Goal: Information Seeking & Learning: Learn about a topic

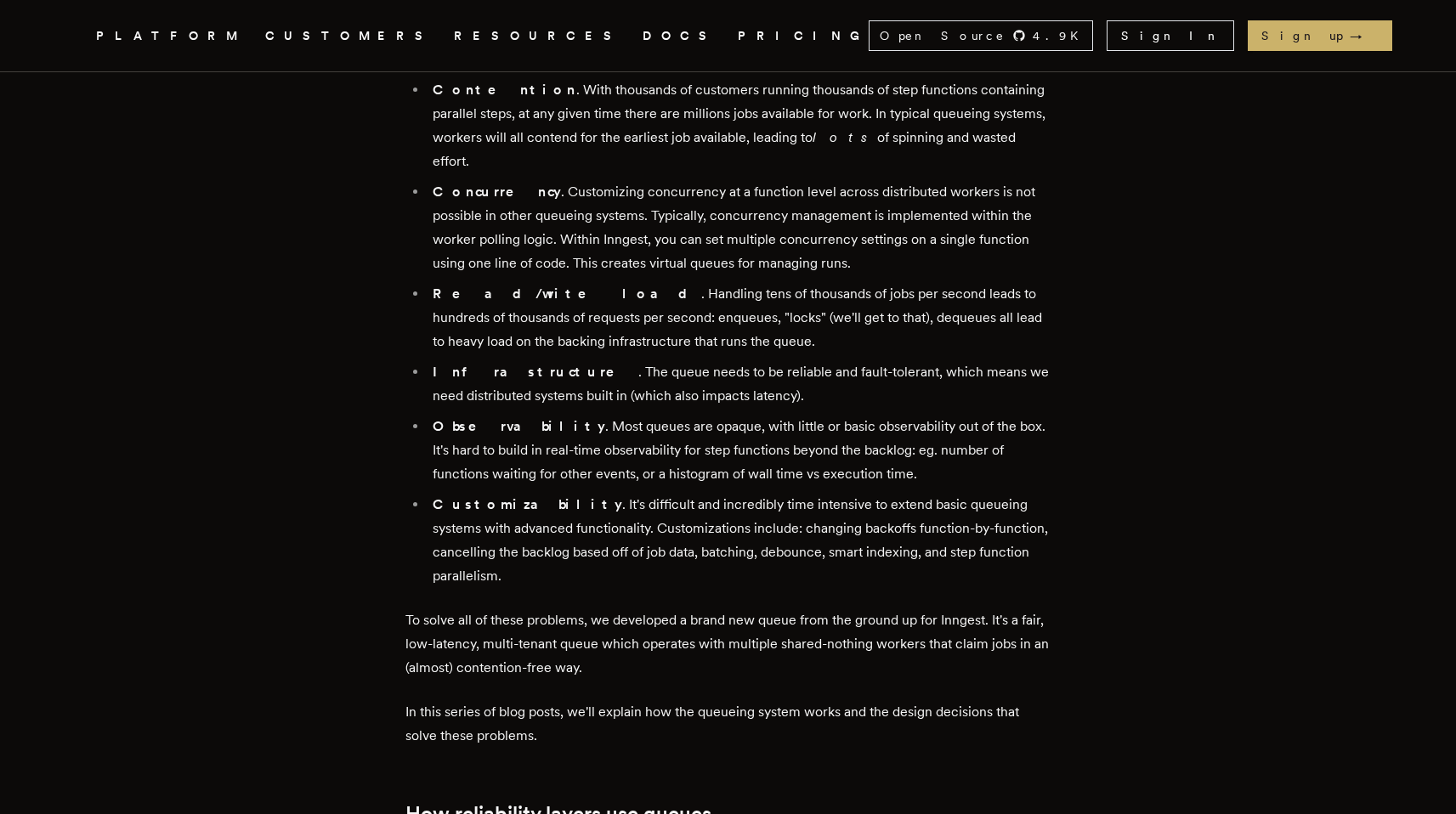
scroll to position [1462, 0]
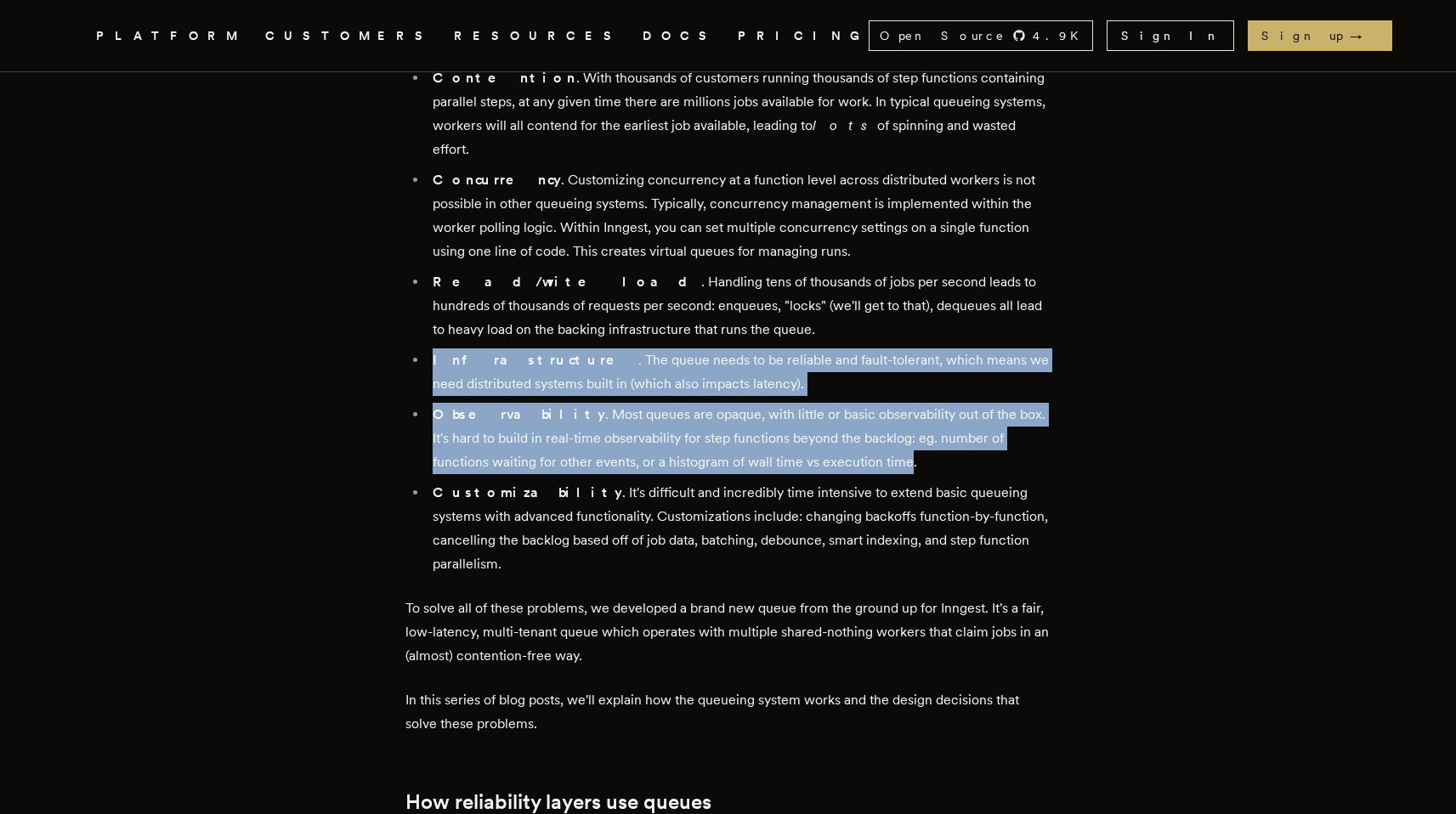
drag, startPoint x: 741, startPoint y: 299, endPoint x: 852, endPoint y: 408, distance: 155.6
click at [852, 408] on ul "Fairness . You send 5,000 events per second. Not hard to manage, but in a singl…" at bounding box center [728, 230] width 646 height 690
click at [852, 408] on li "Observability . Most queues are opaque, with little or basic observability out …" at bounding box center [739, 439] width 624 height 71
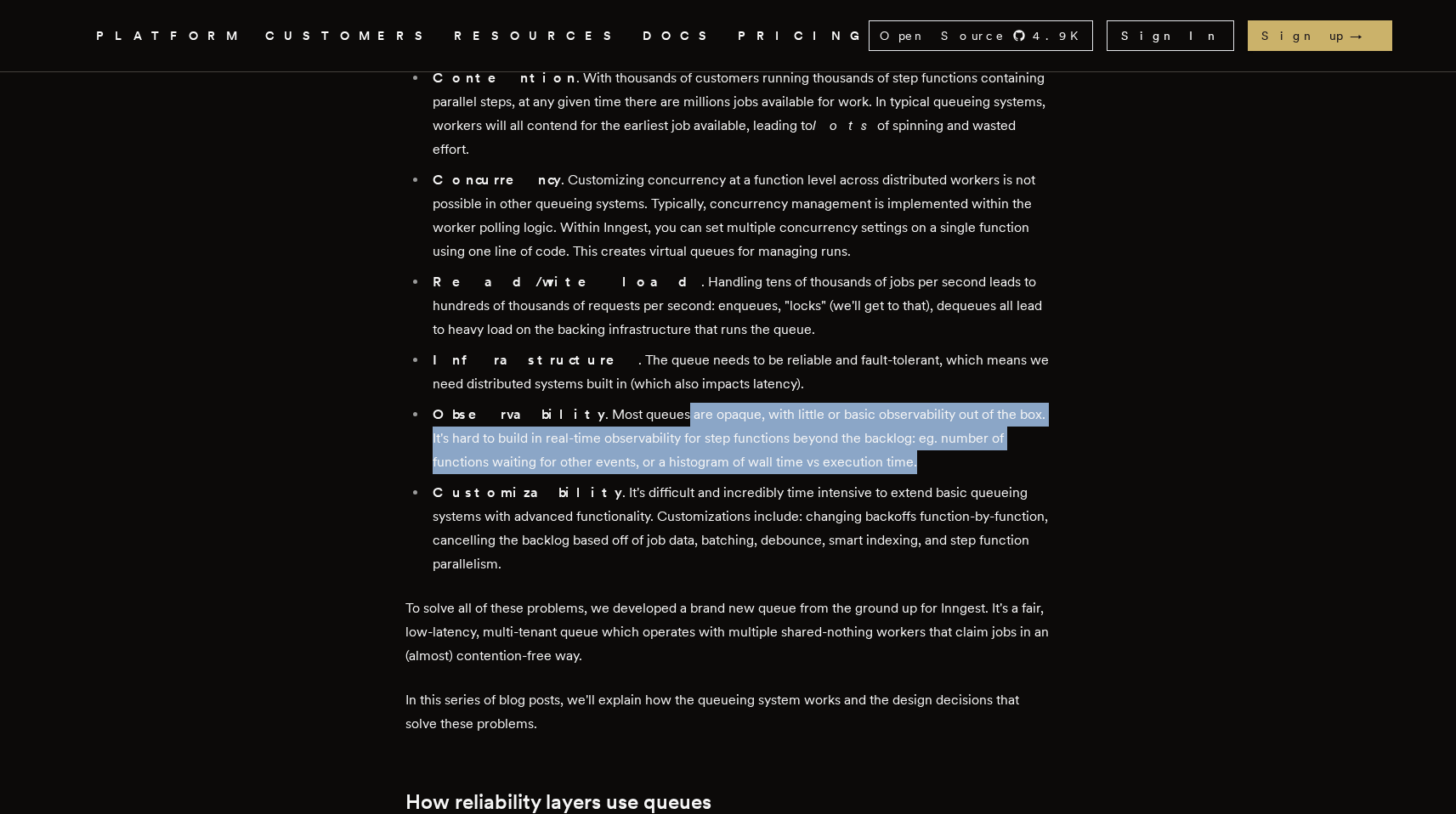
drag, startPoint x: 902, startPoint y: 417, endPoint x: 605, endPoint y: 366, distance: 301.3
click at [605, 403] on li "Observability . Most queues are opaque, with little or basic observability out …" at bounding box center [739, 439] width 624 height 71
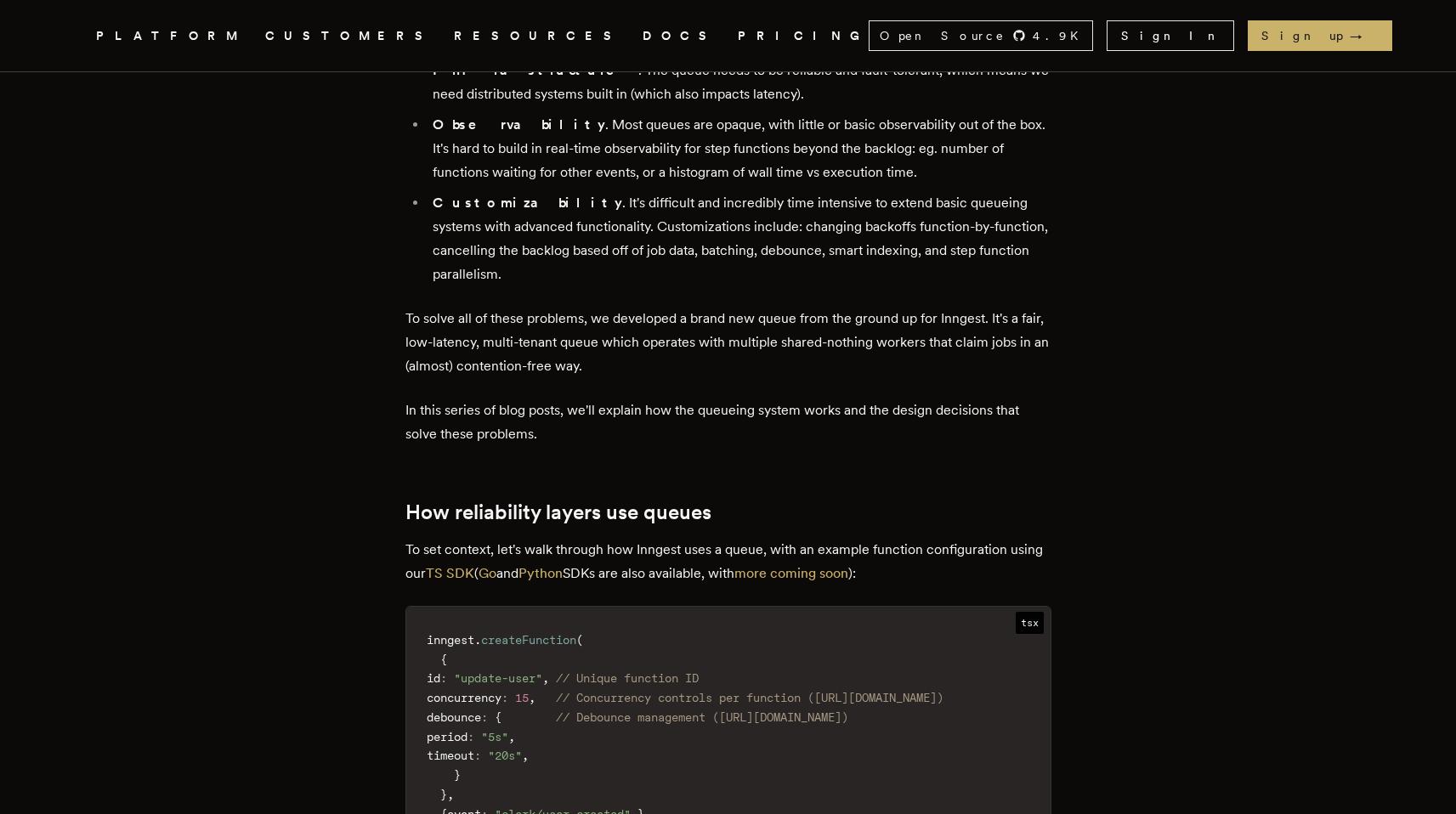
scroll to position [1768, 0]
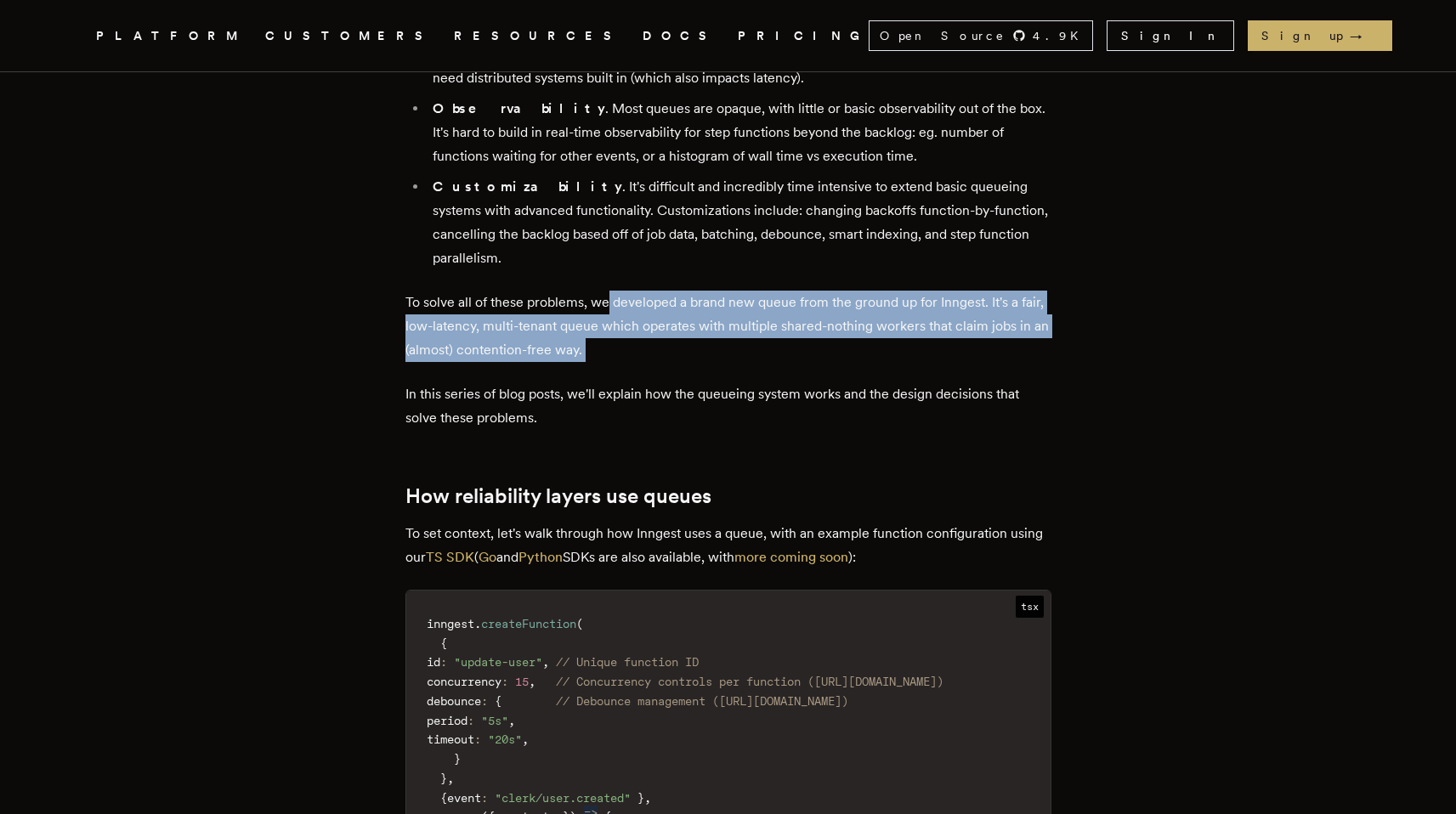
drag, startPoint x: 614, startPoint y: 226, endPoint x: 645, endPoint y: 292, distance: 72.9
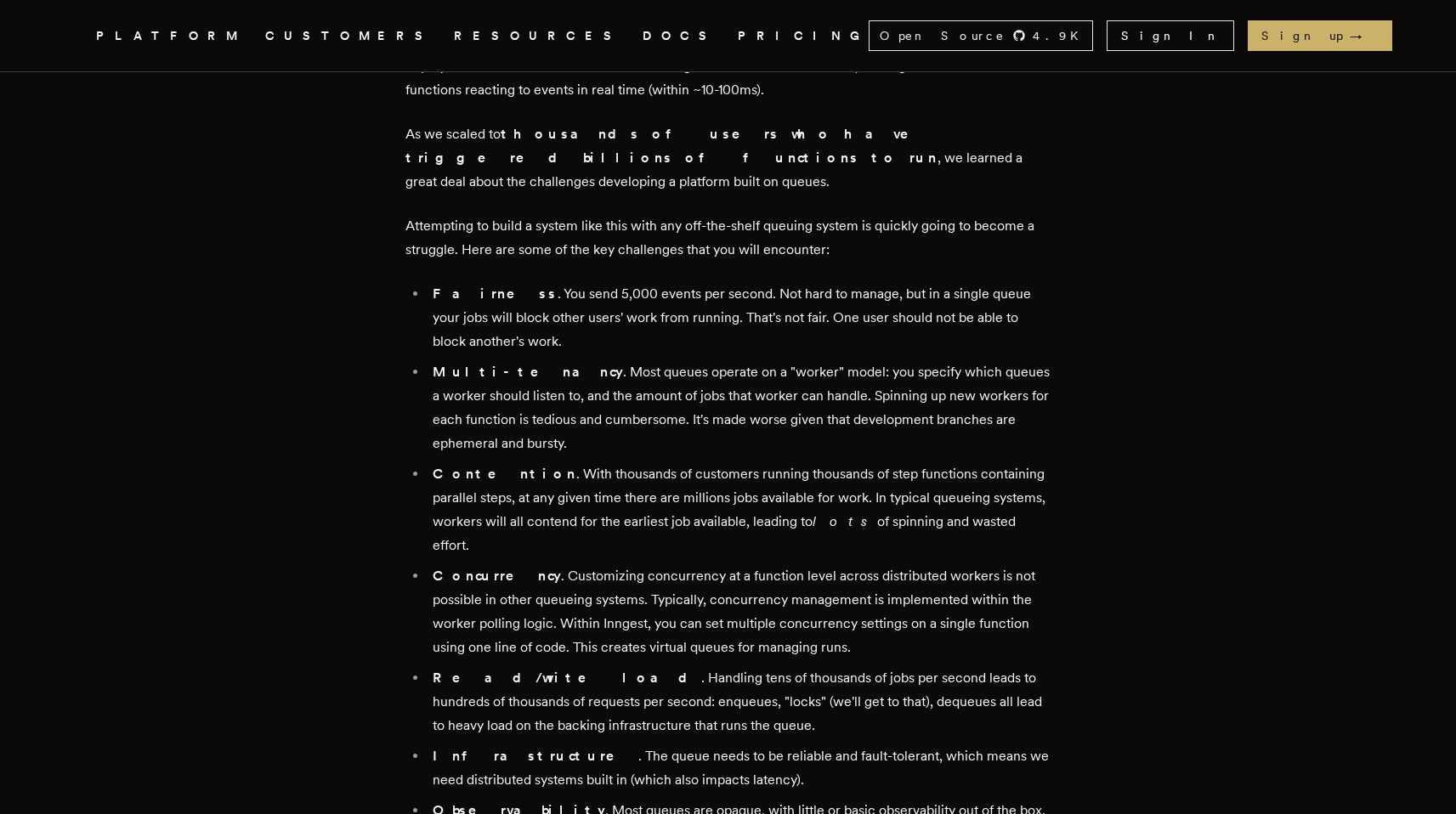
scroll to position [1068, 0]
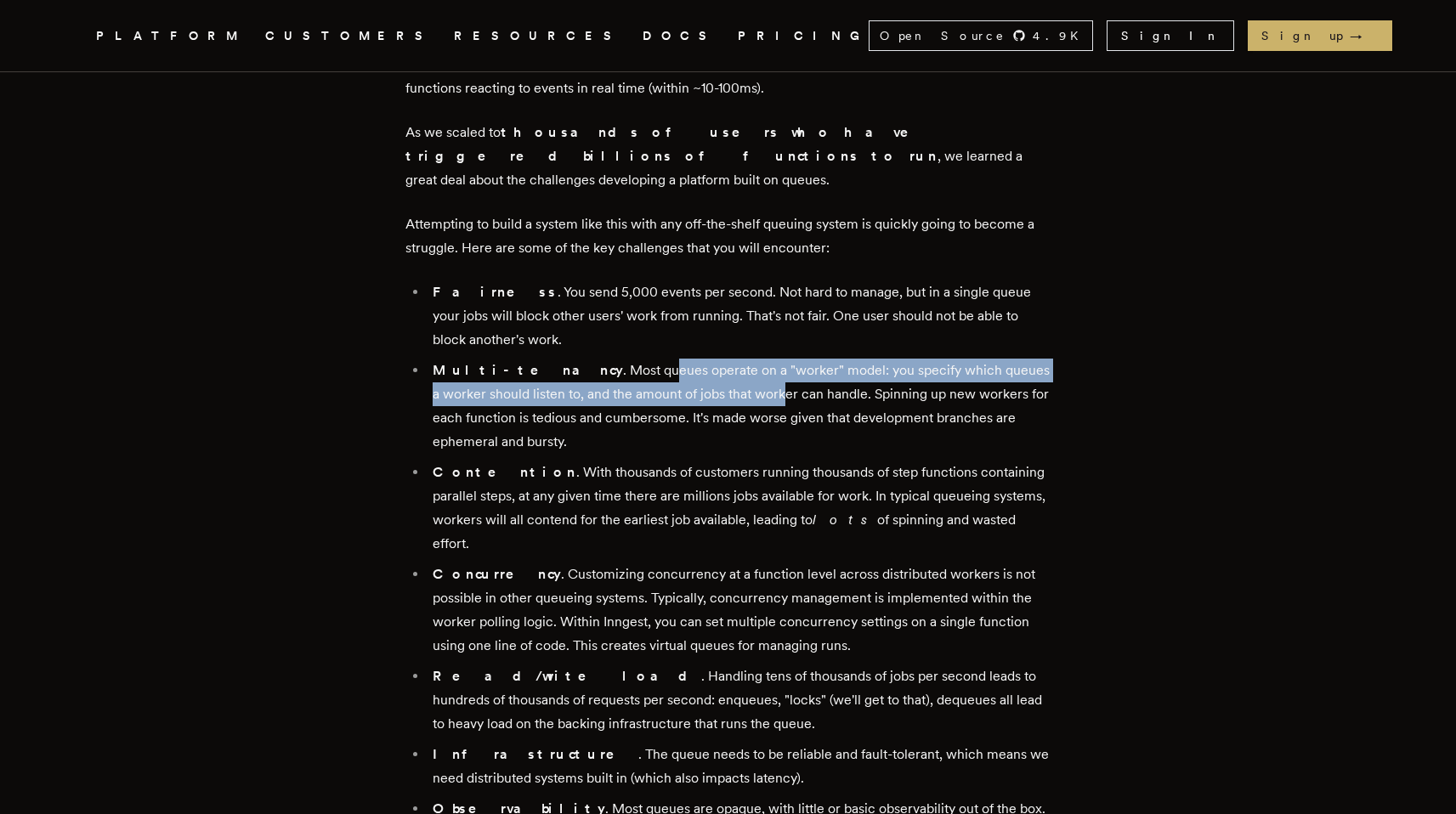
drag, startPoint x: 583, startPoint y: 348, endPoint x: 735, endPoint y: 376, distance: 154.6
click at [736, 376] on li "Multi-tenancy . Most queues operate on a "worker" model: you specify which queu…" at bounding box center [739, 406] width 624 height 95
click at [735, 376] on li "Multi-tenancy . Most queues operate on a "worker" model: you specify which queu…" at bounding box center [739, 406] width 624 height 95
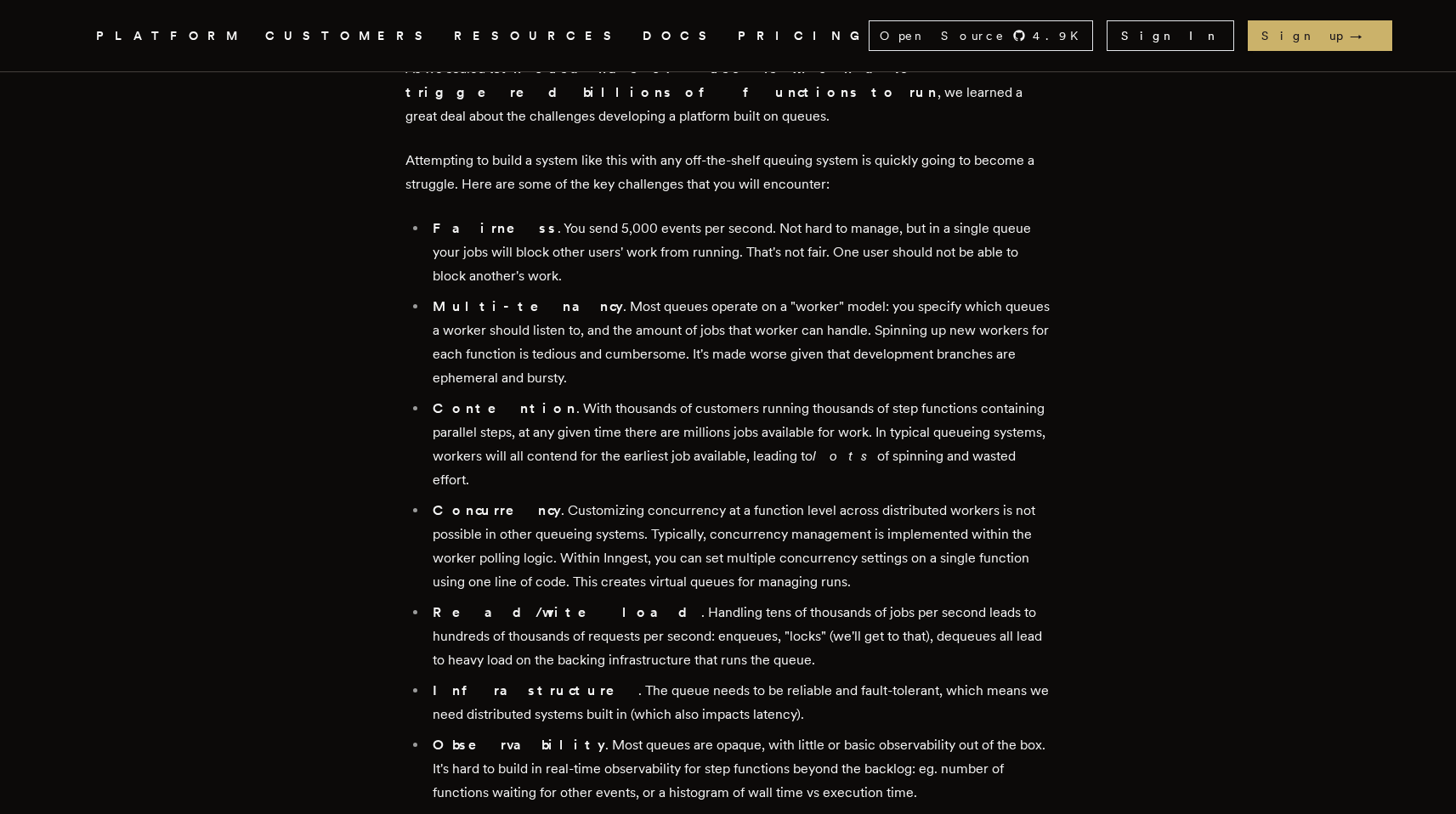
scroll to position [1142, 0]
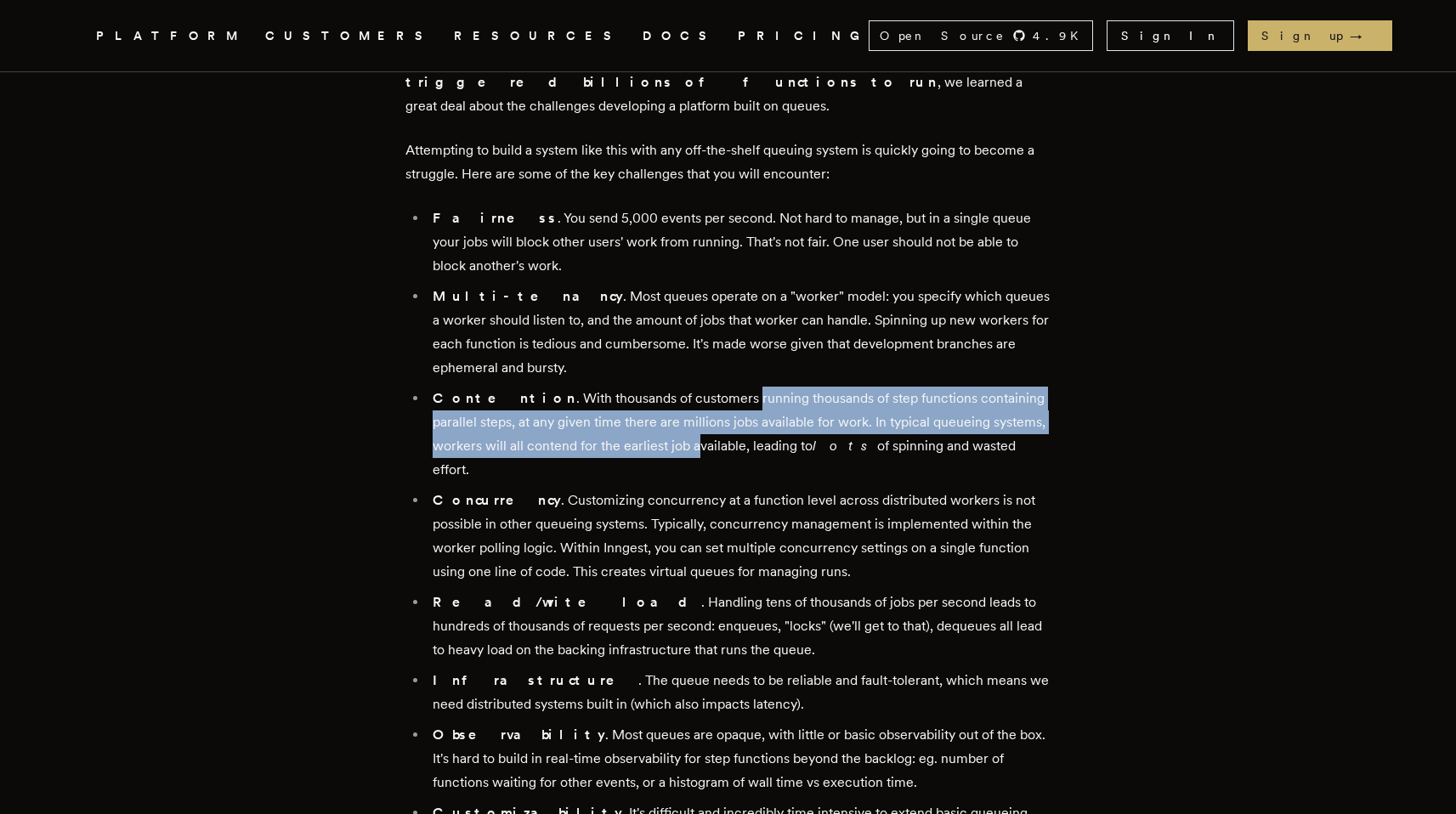
drag, startPoint x: 695, startPoint y: 371, endPoint x: 703, endPoint y: 424, distance: 53.6
click at [703, 424] on li "Contention . With thousands of customers running thousands of step functions co…" at bounding box center [739, 434] width 624 height 95
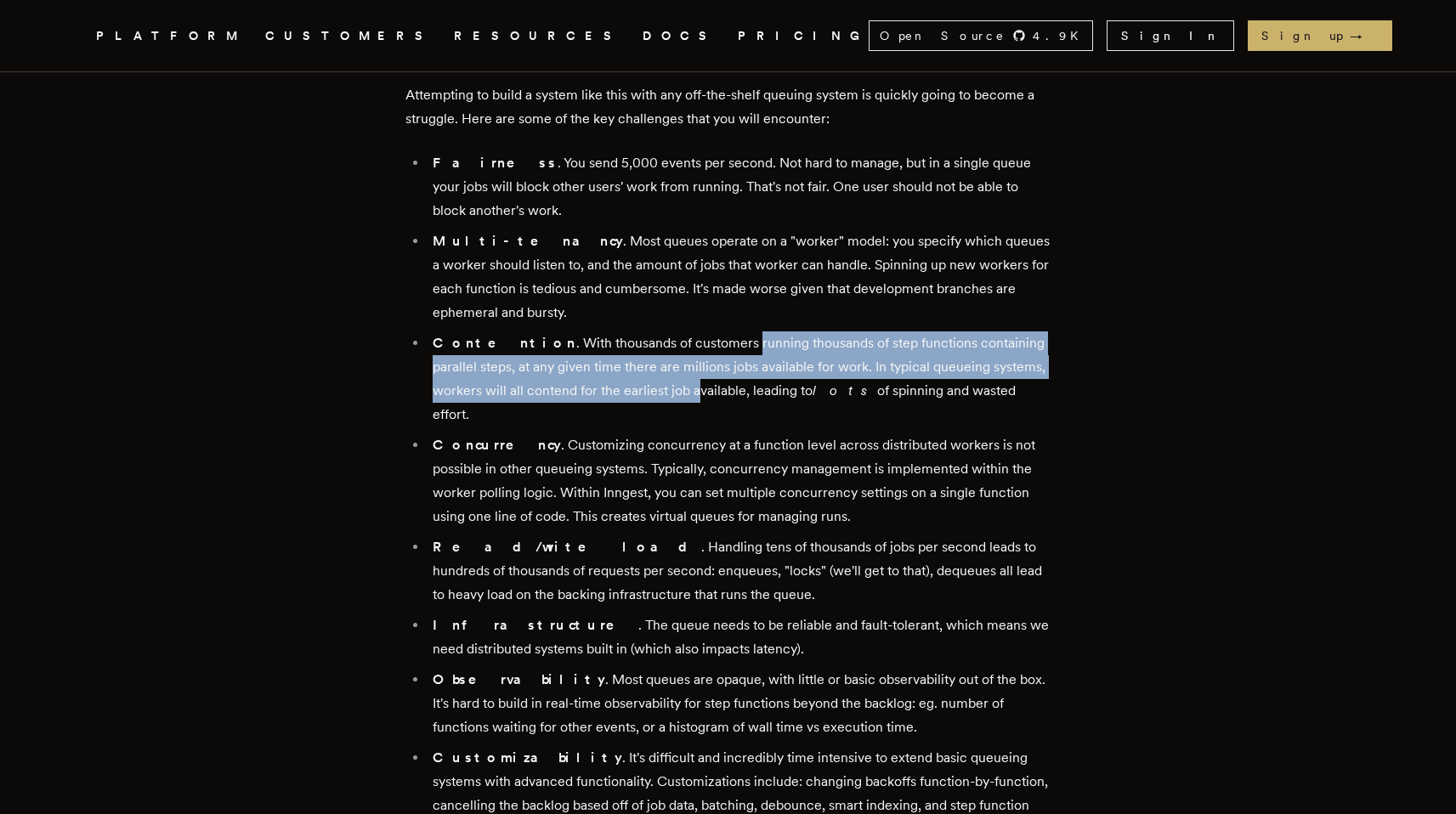
scroll to position [1194, 0]
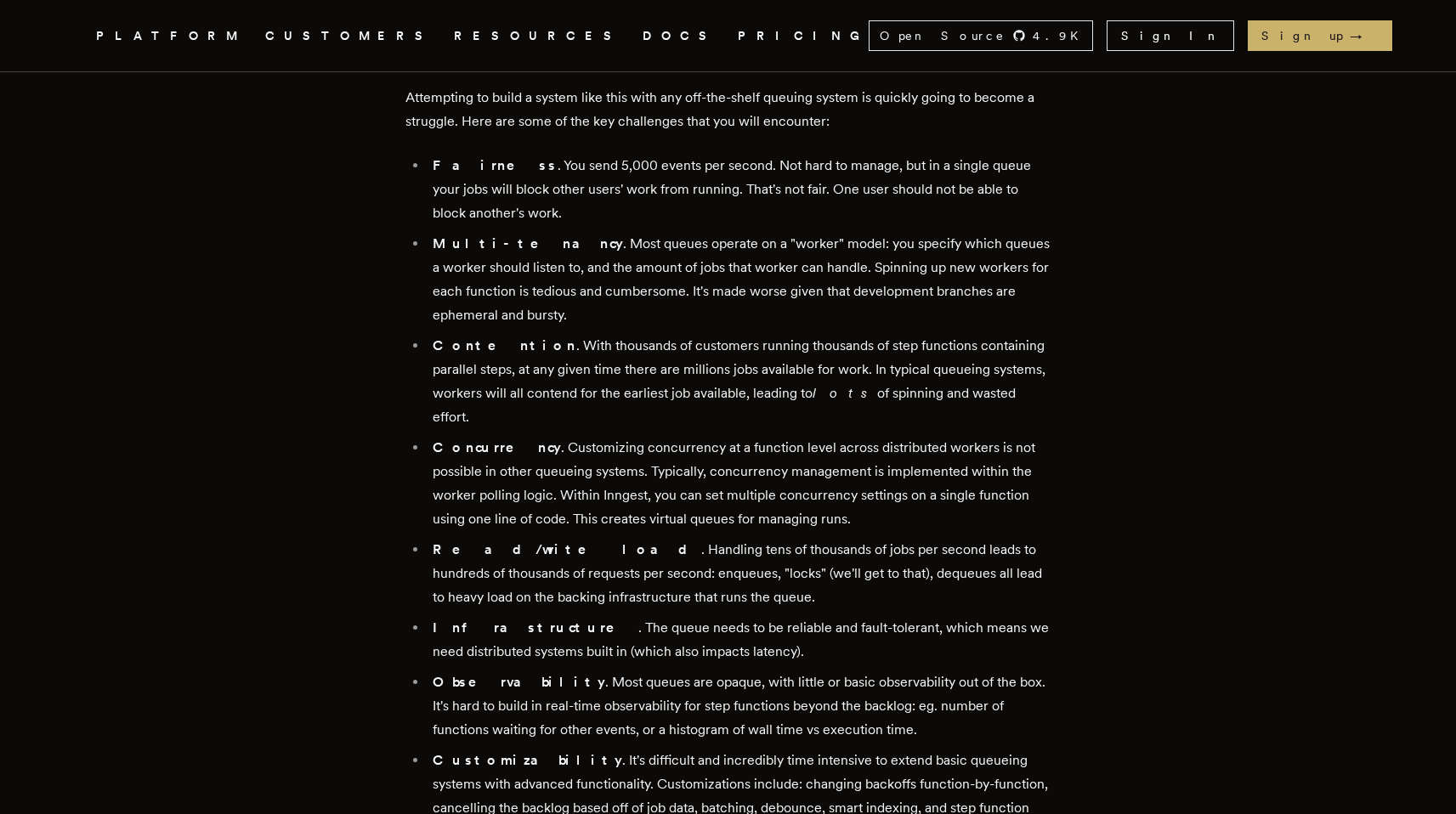
click at [528, 467] on li "Concurrency . Customizing concurrency at a function level across distributed wo…" at bounding box center [739, 483] width 624 height 95
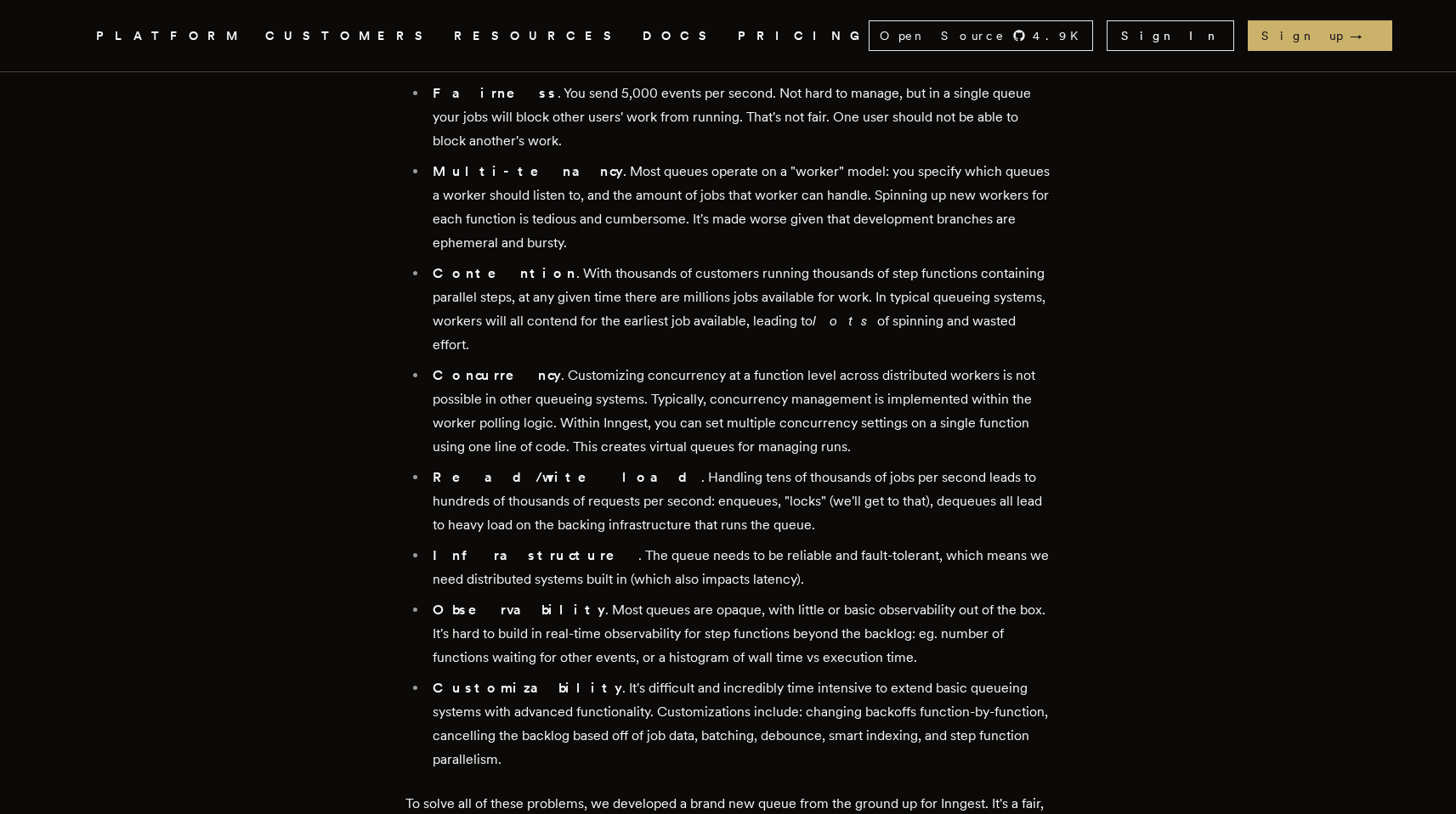
scroll to position [1265, 0]
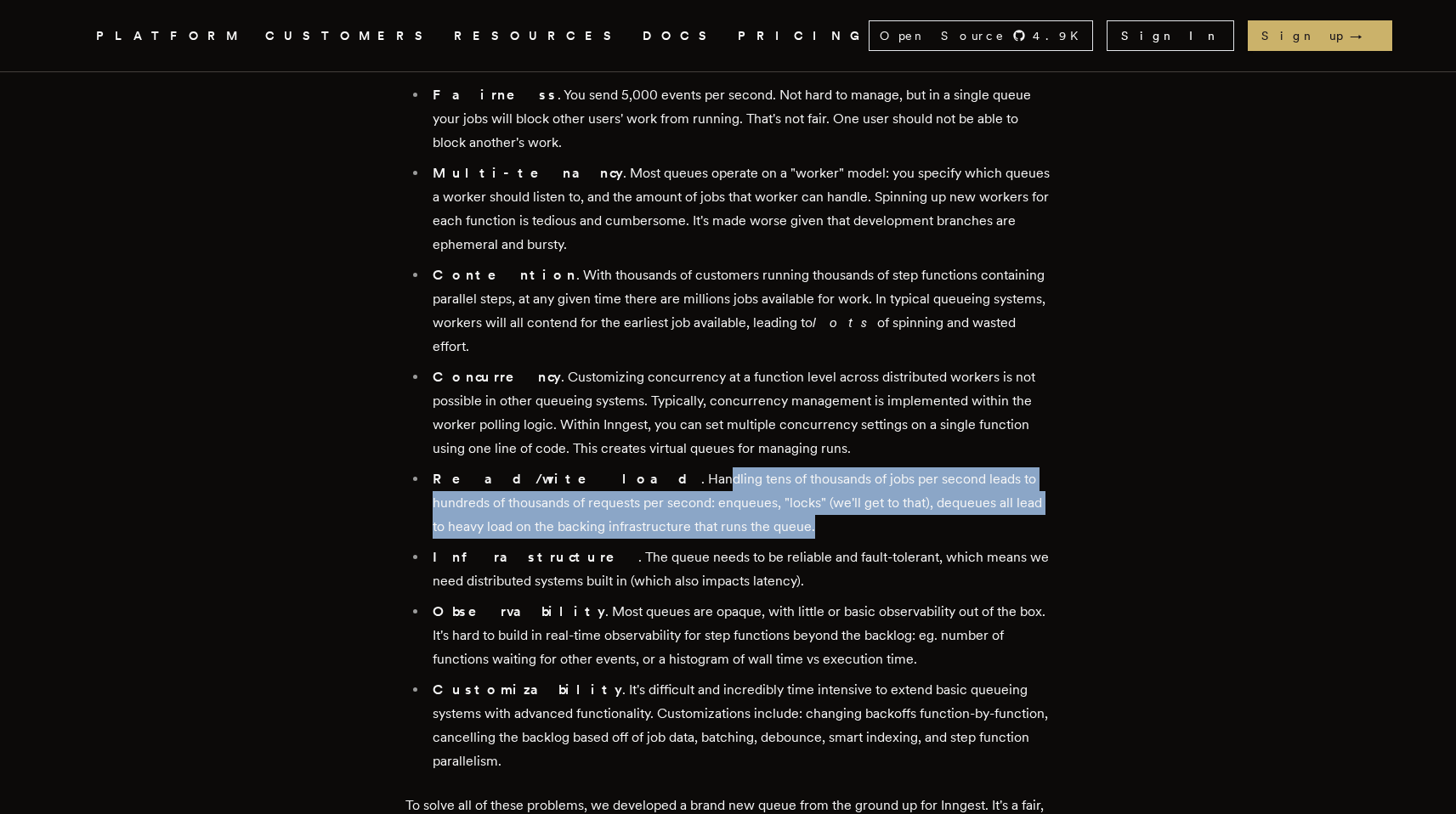
drag, startPoint x: 568, startPoint y: 433, endPoint x: 709, endPoint y: 480, distance: 148.6
click at [709, 481] on li "Read/write load . Handling tens of thousands of jobs per second leads to hundre…" at bounding box center [739, 503] width 624 height 71
click at [709, 480] on li "Read/write load . Handling tens of thousands of jobs per second leads to hundre…" at bounding box center [739, 503] width 624 height 71
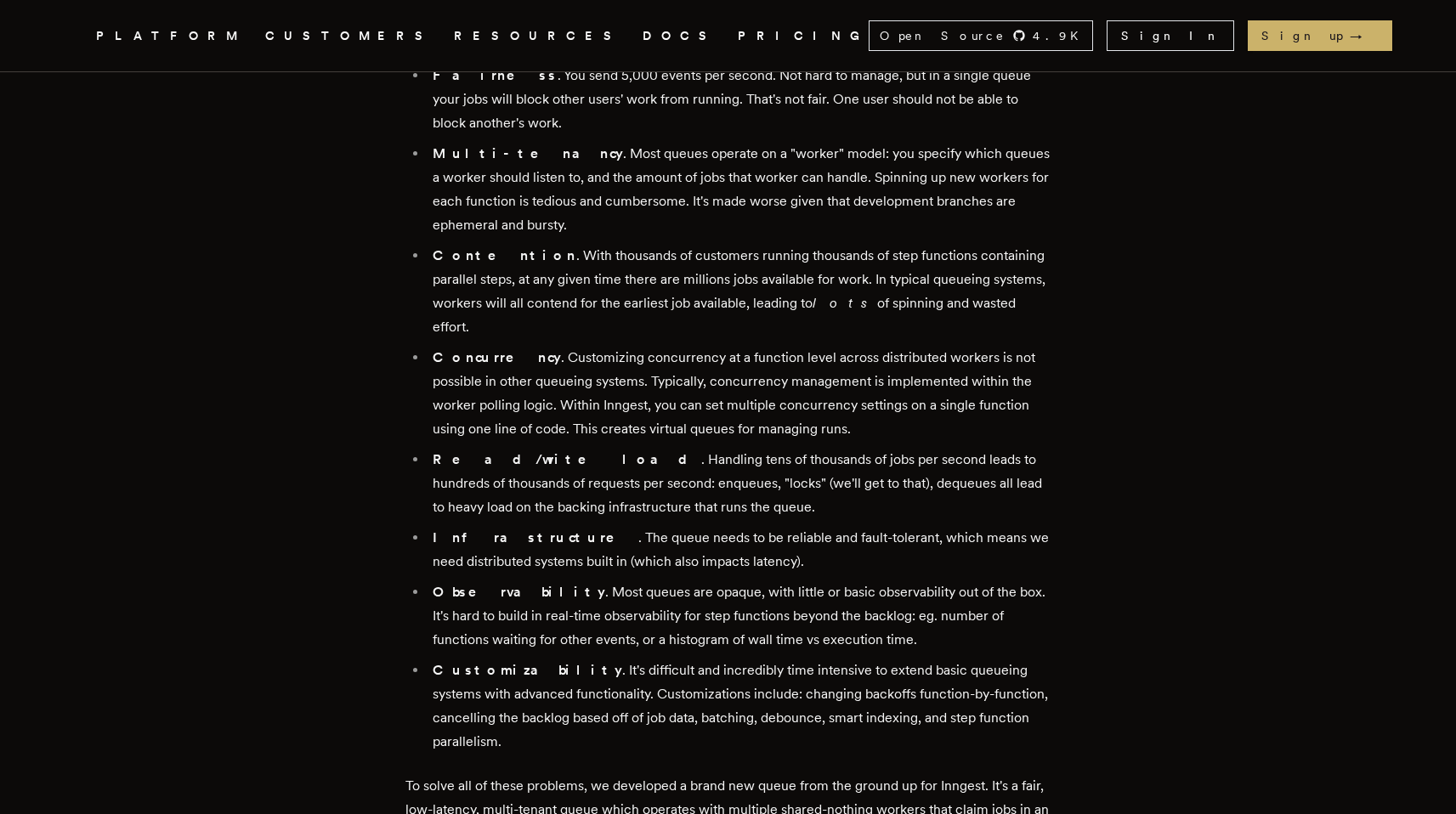
scroll to position [1290, 0]
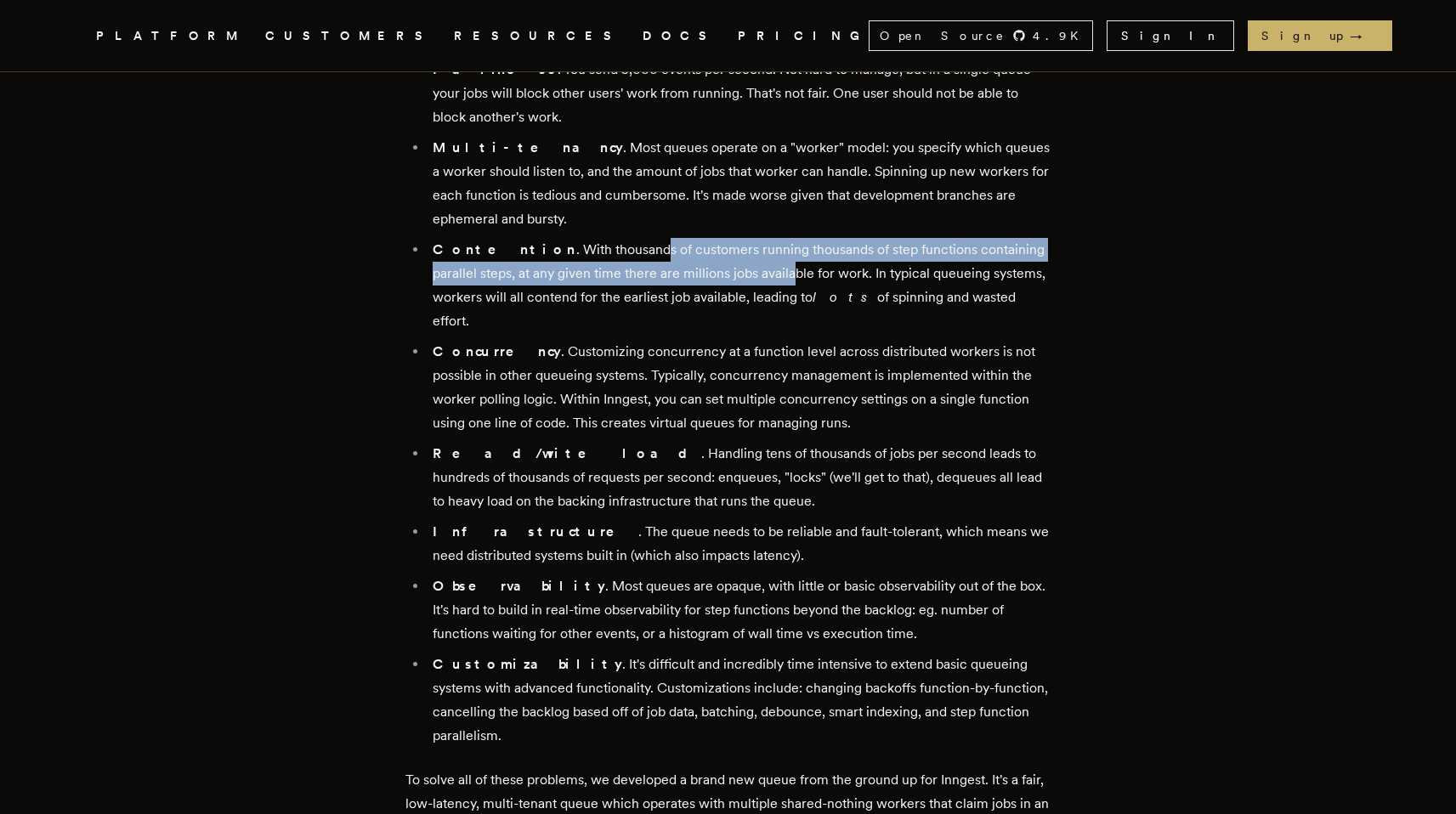
drag, startPoint x: 604, startPoint y: 222, endPoint x: 754, endPoint y: 253, distance: 153.2
click at [754, 253] on li "Contention . With thousands of customers running thousands of step functions co…" at bounding box center [739, 286] width 624 height 95
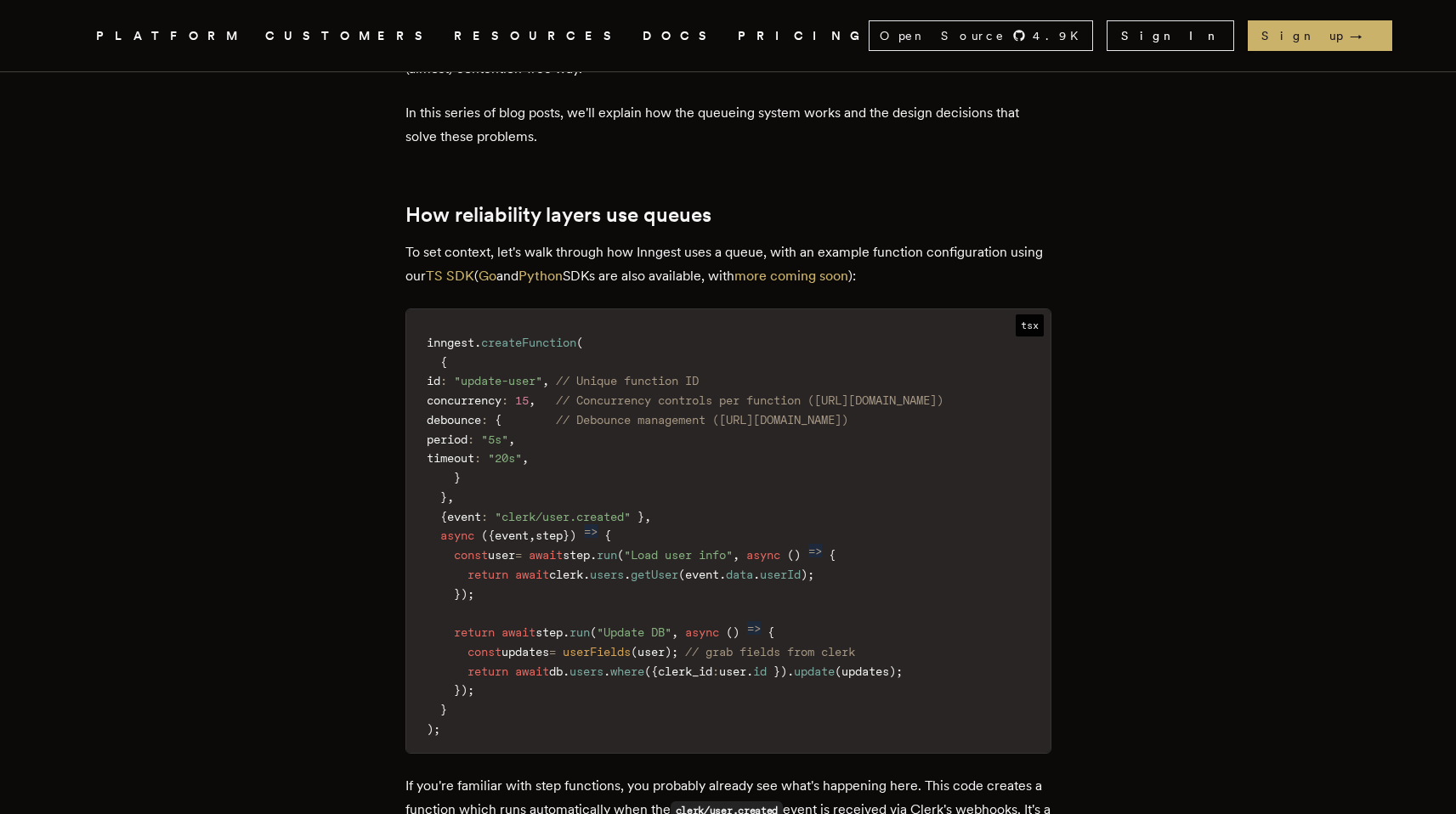
scroll to position [2046, 0]
drag, startPoint x: 656, startPoint y: 179, endPoint x: 677, endPoint y: 214, distance: 40.8
click at [678, 243] on p "To set context, let's walk through how Inngest uses a queue, with an example fu…" at bounding box center [728, 267] width 646 height 48
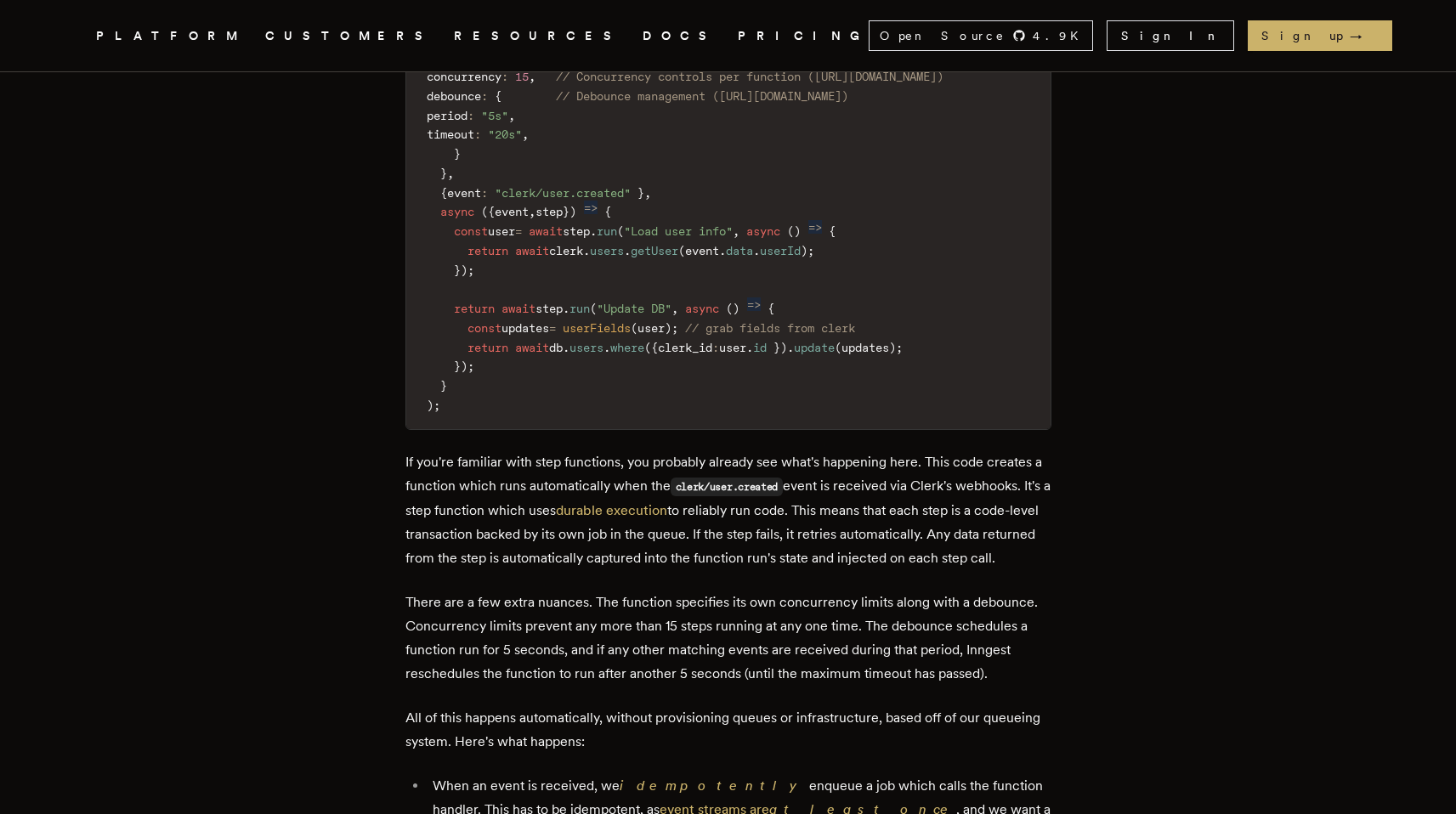
scroll to position [2379, 0]
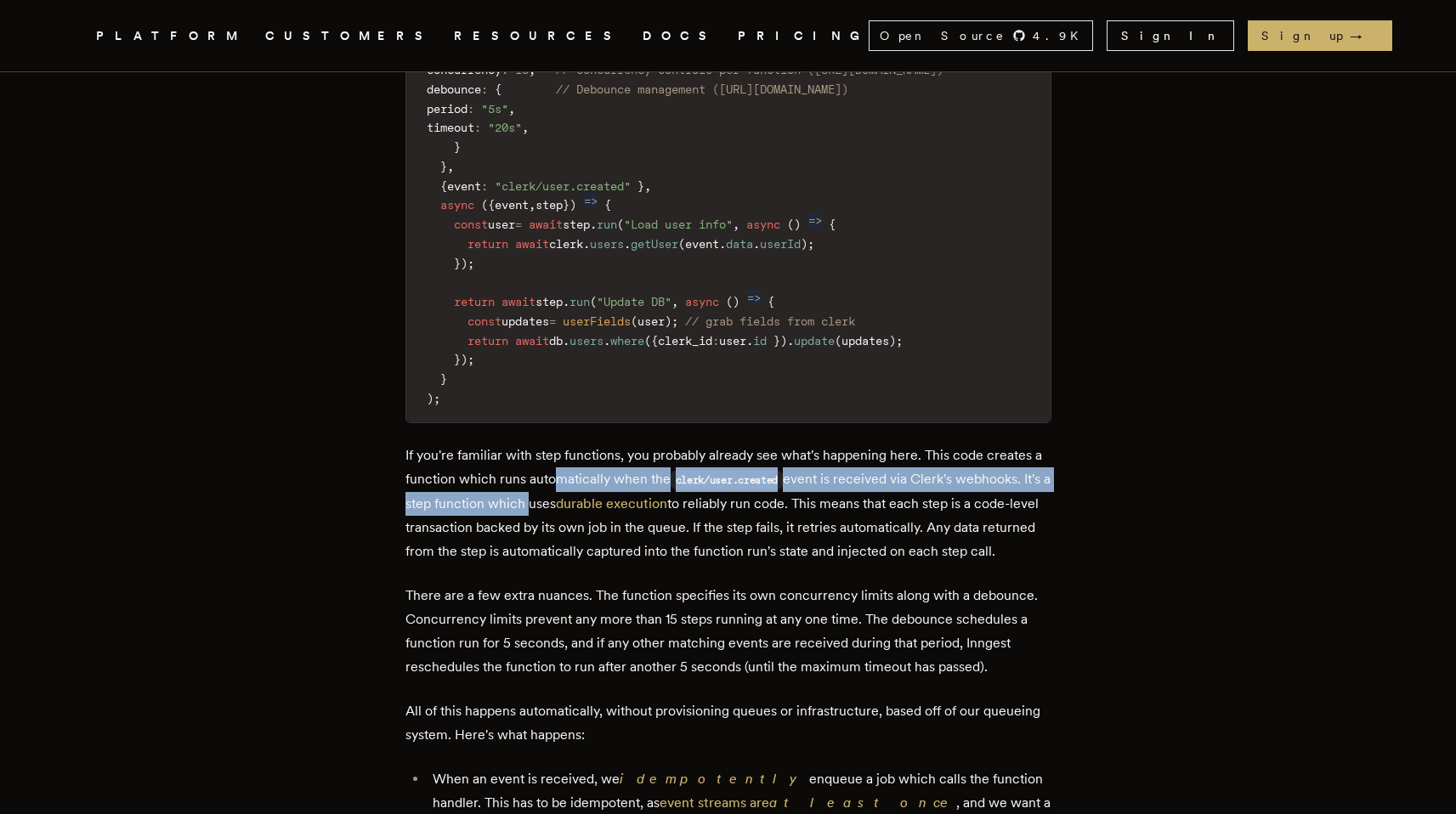
drag, startPoint x: 573, startPoint y: 416, endPoint x: 557, endPoint y: 450, distance: 37.6
click at [557, 450] on p "If you're familiar with step functions, you probably already see what's happeni…" at bounding box center [728, 503] width 646 height 120
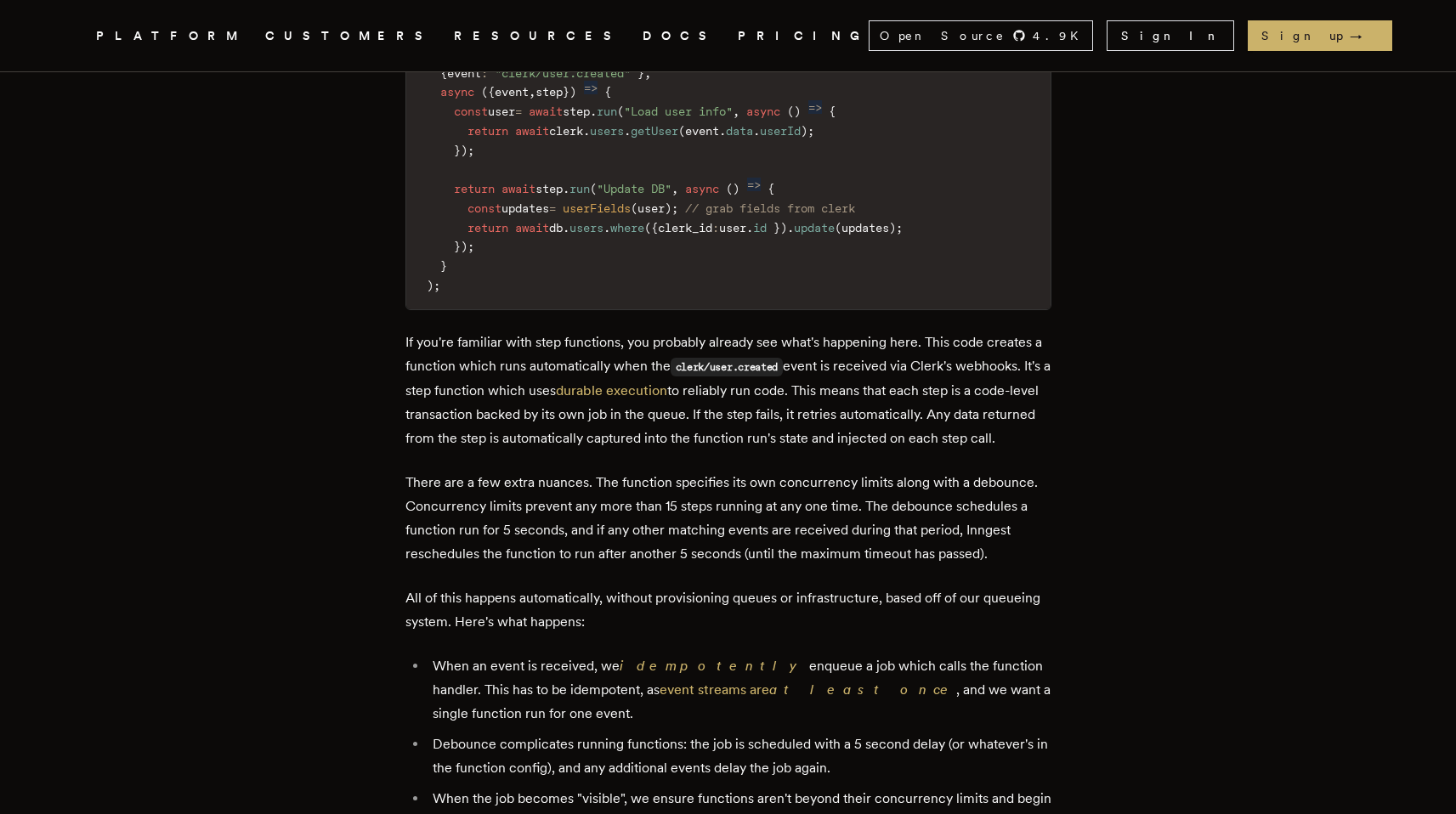
scroll to position [2500, 0]
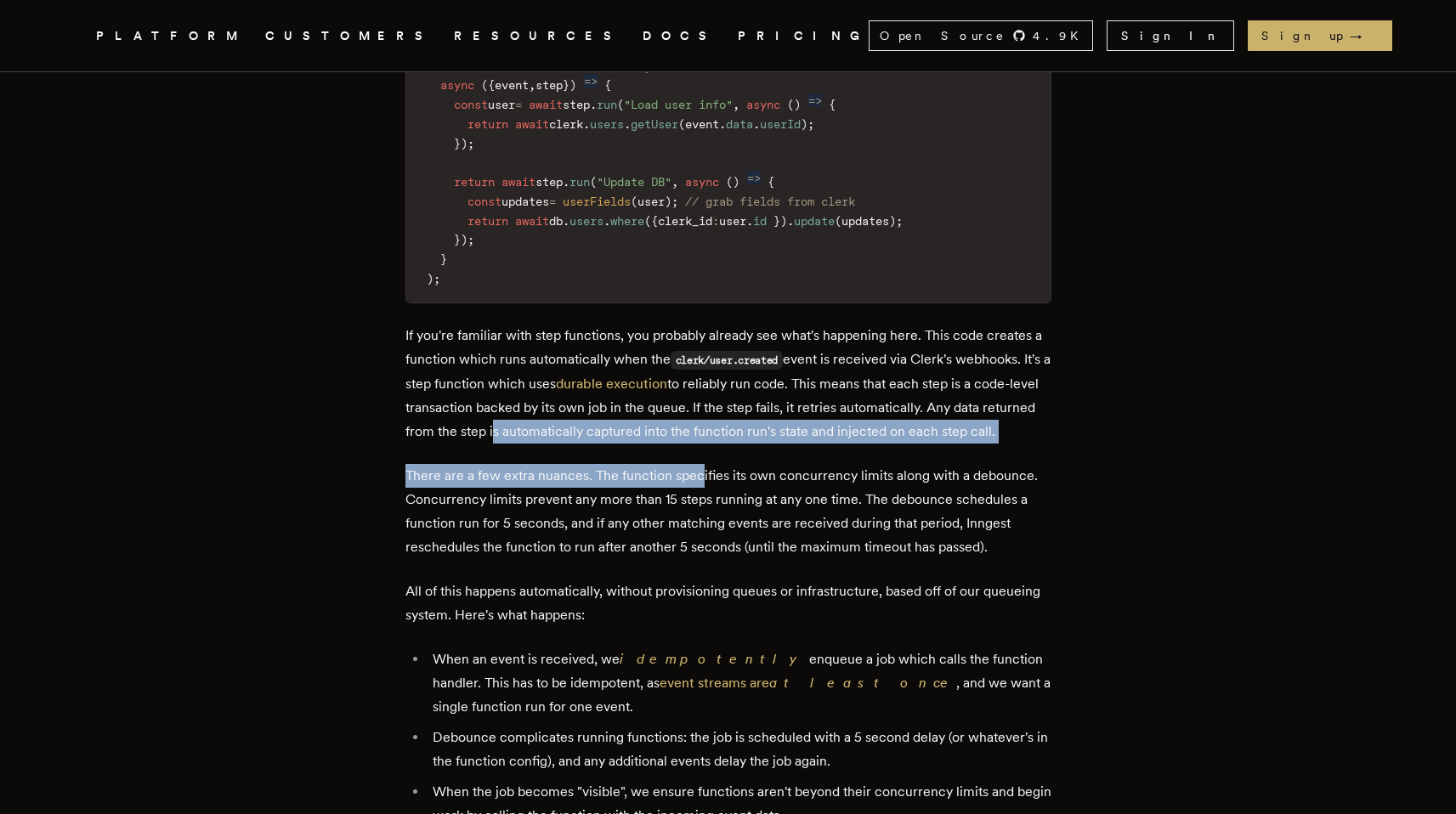
drag, startPoint x: 580, startPoint y: 377, endPoint x: 704, endPoint y: 449, distance: 143.4
click at [704, 464] on p "There are a few extra nuances. The function specifies its own concurrency limit…" at bounding box center [728, 511] width 646 height 95
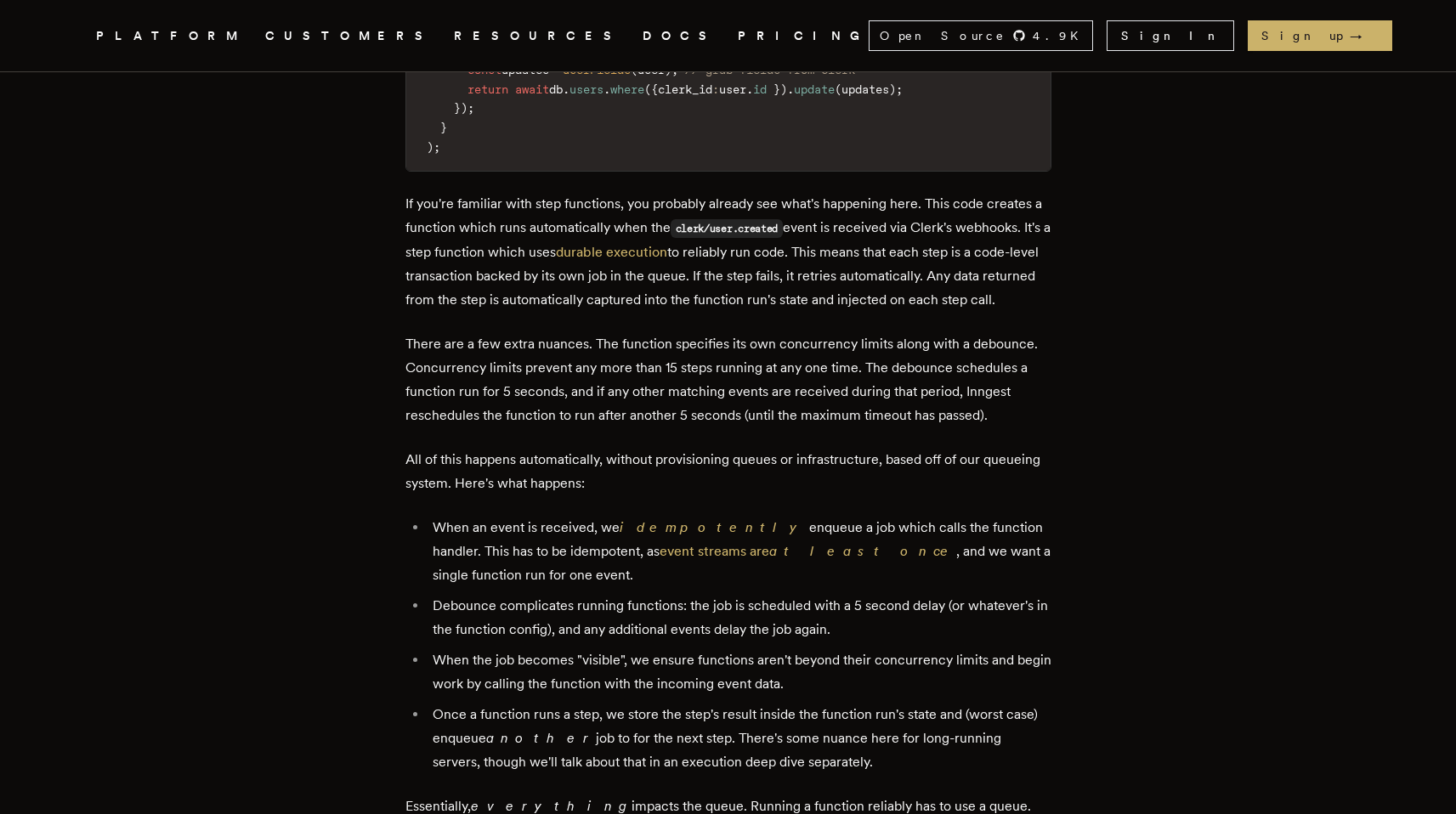
scroll to position [2671, 0]
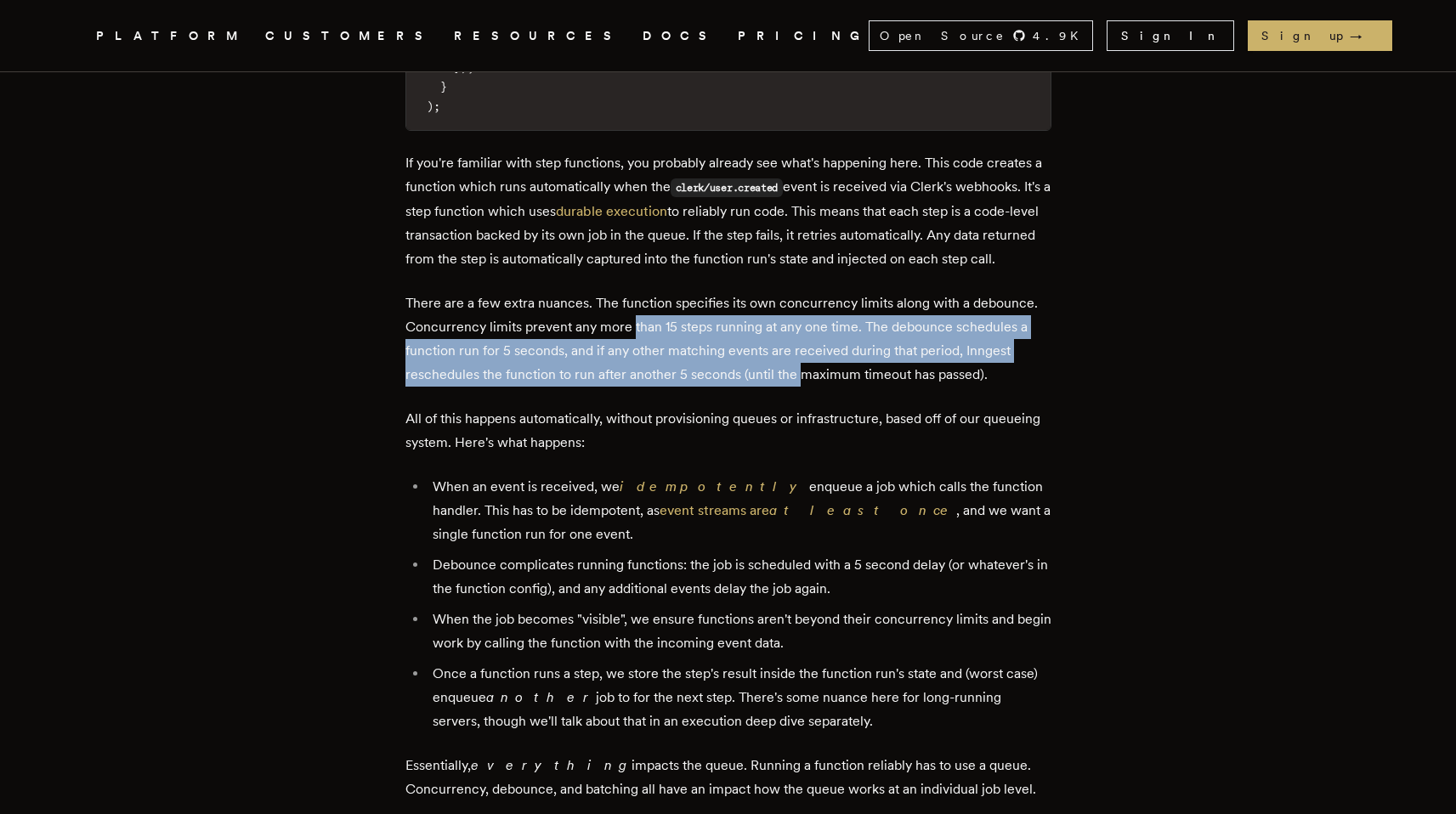
drag, startPoint x: 638, startPoint y: 286, endPoint x: 807, endPoint y: 336, distance: 176.2
click at [807, 336] on p "There are a few extra nuances. The function specifies its own concurrency limit…" at bounding box center [728, 339] width 646 height 95
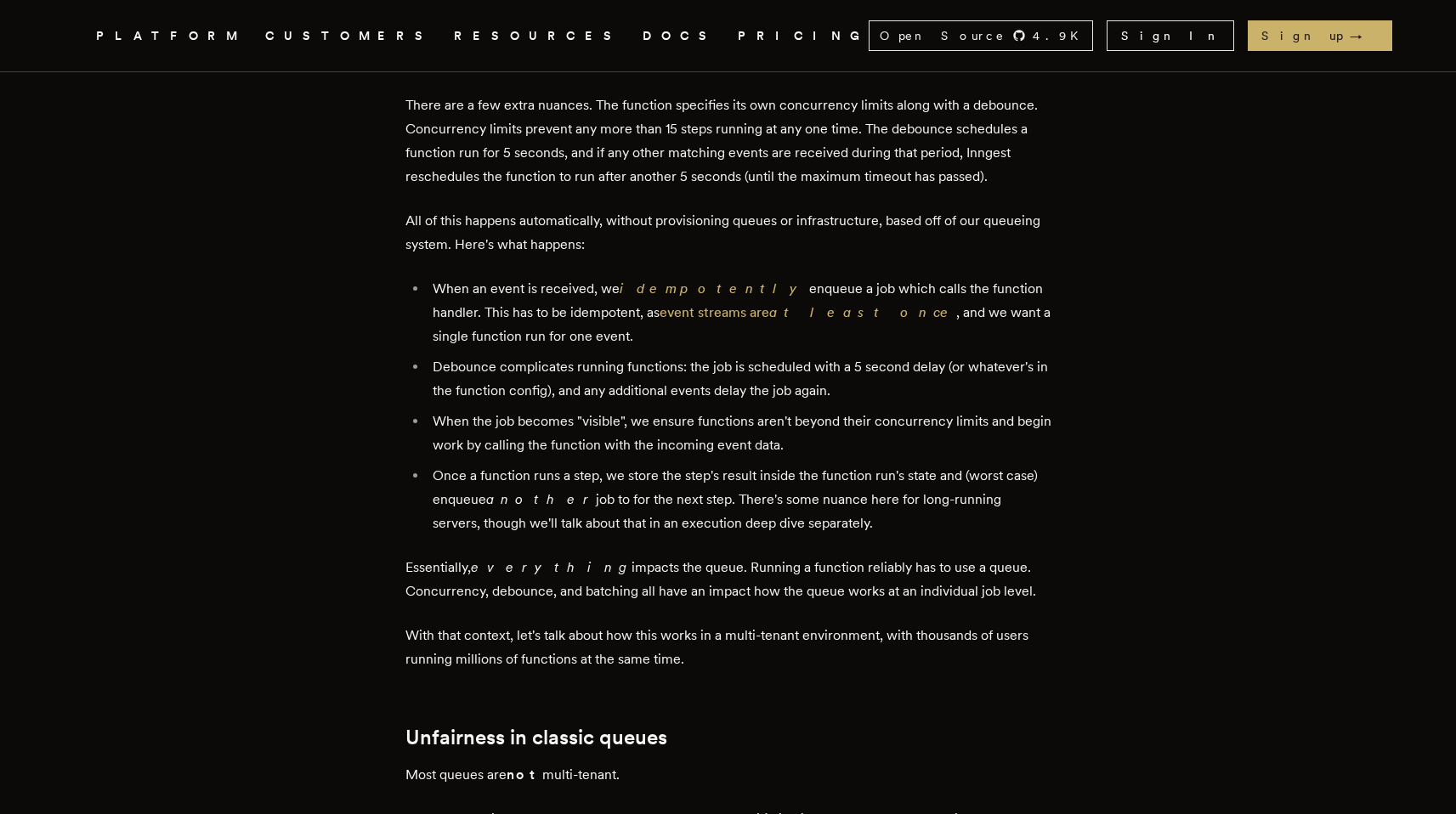
scroll to position [2883, 0]
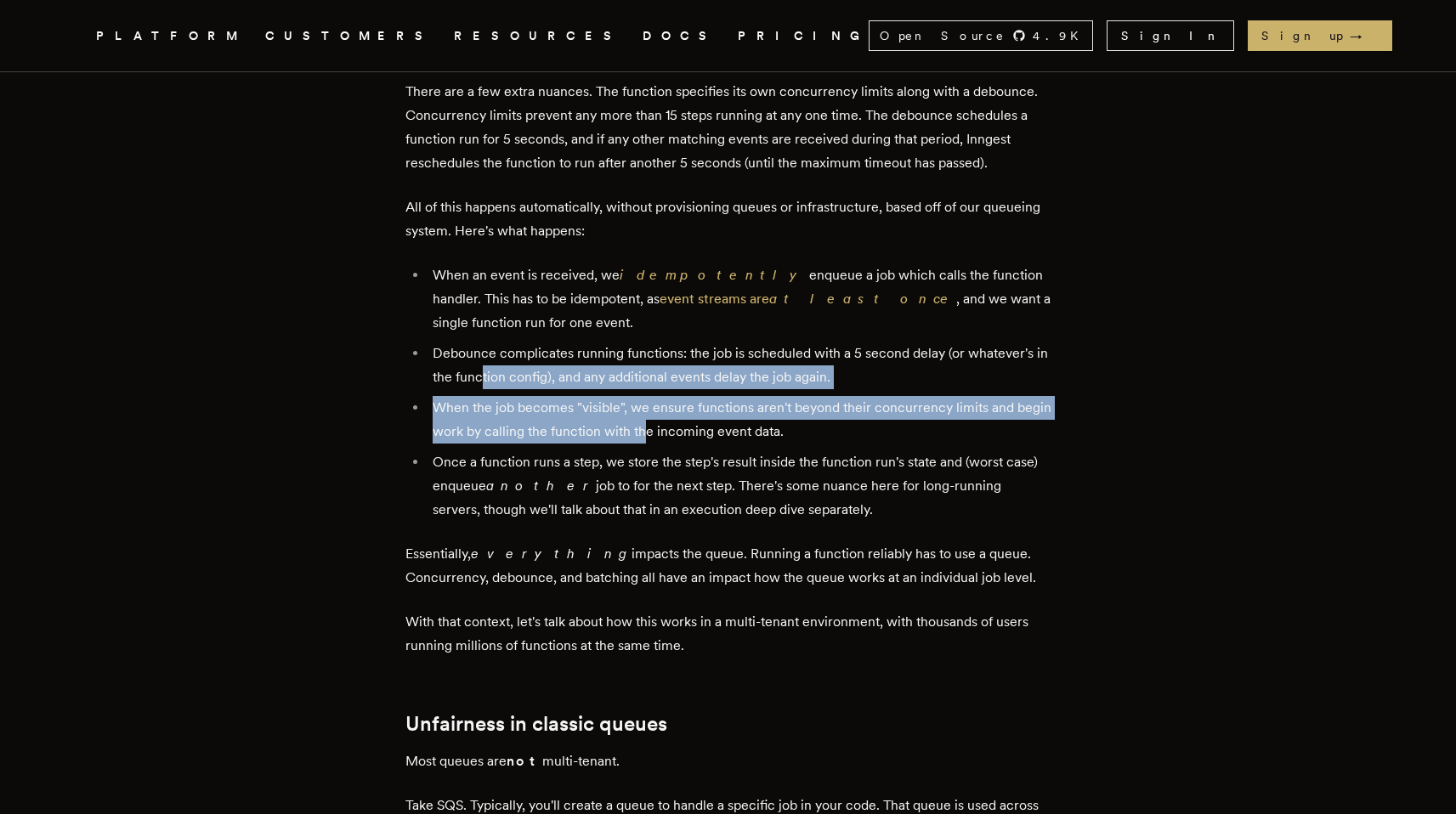
drag, startPoint x: 503, startPoint y: 334, endPoint x: 690, endPoint y: 408, distance: 201.1
click at [690, 408] on ul "When an event is received, we idempotently enqueue a job which calls the functi…" at bounding box center [728, 392] width 646 height 258
click at [690, 408] on li "When the job becomes "visible", we ensure functions aren't beyond their concurr…" at bounding box center [739, 420] width 624 height 48
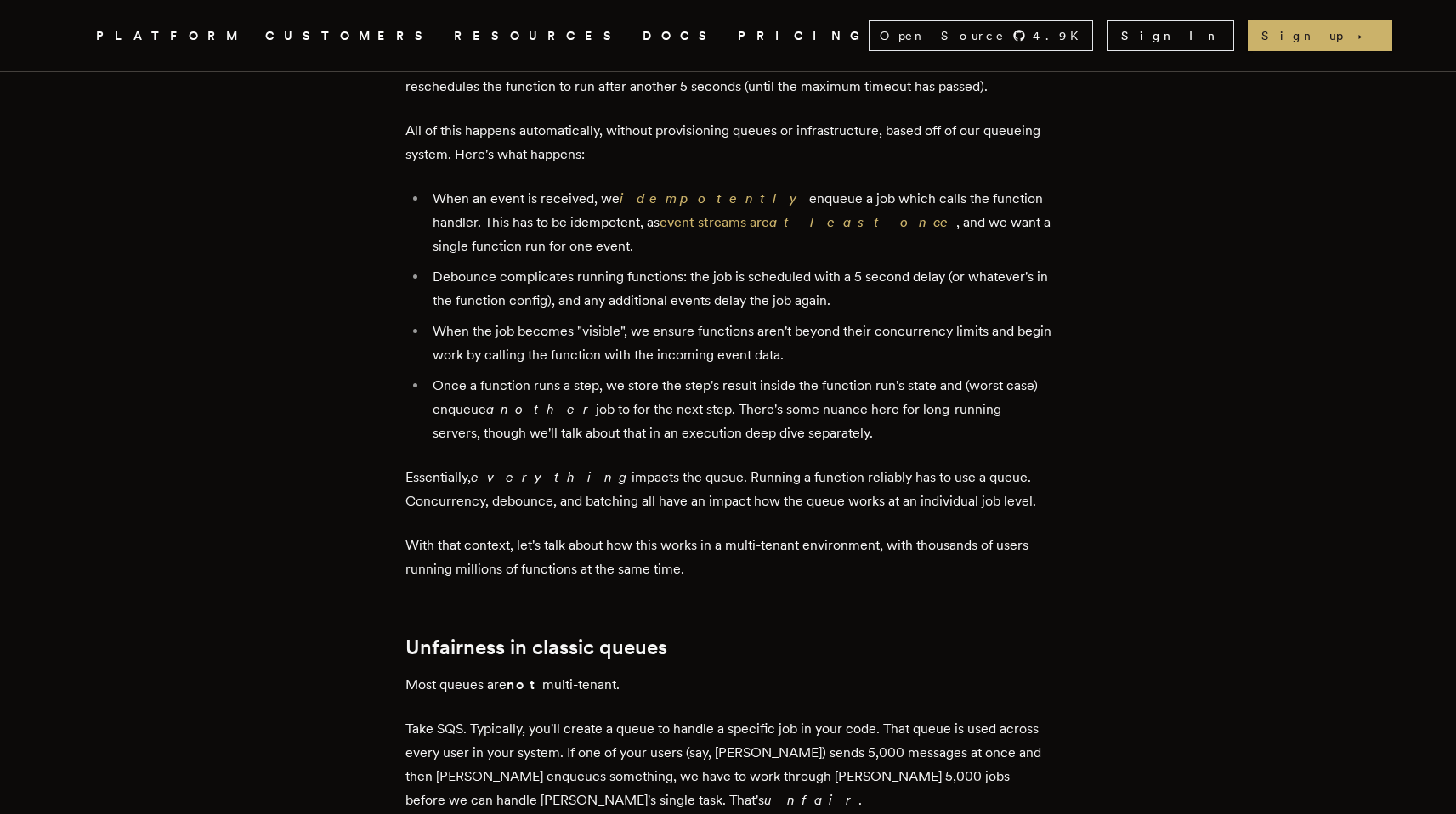
scroll to position [2960, 0]
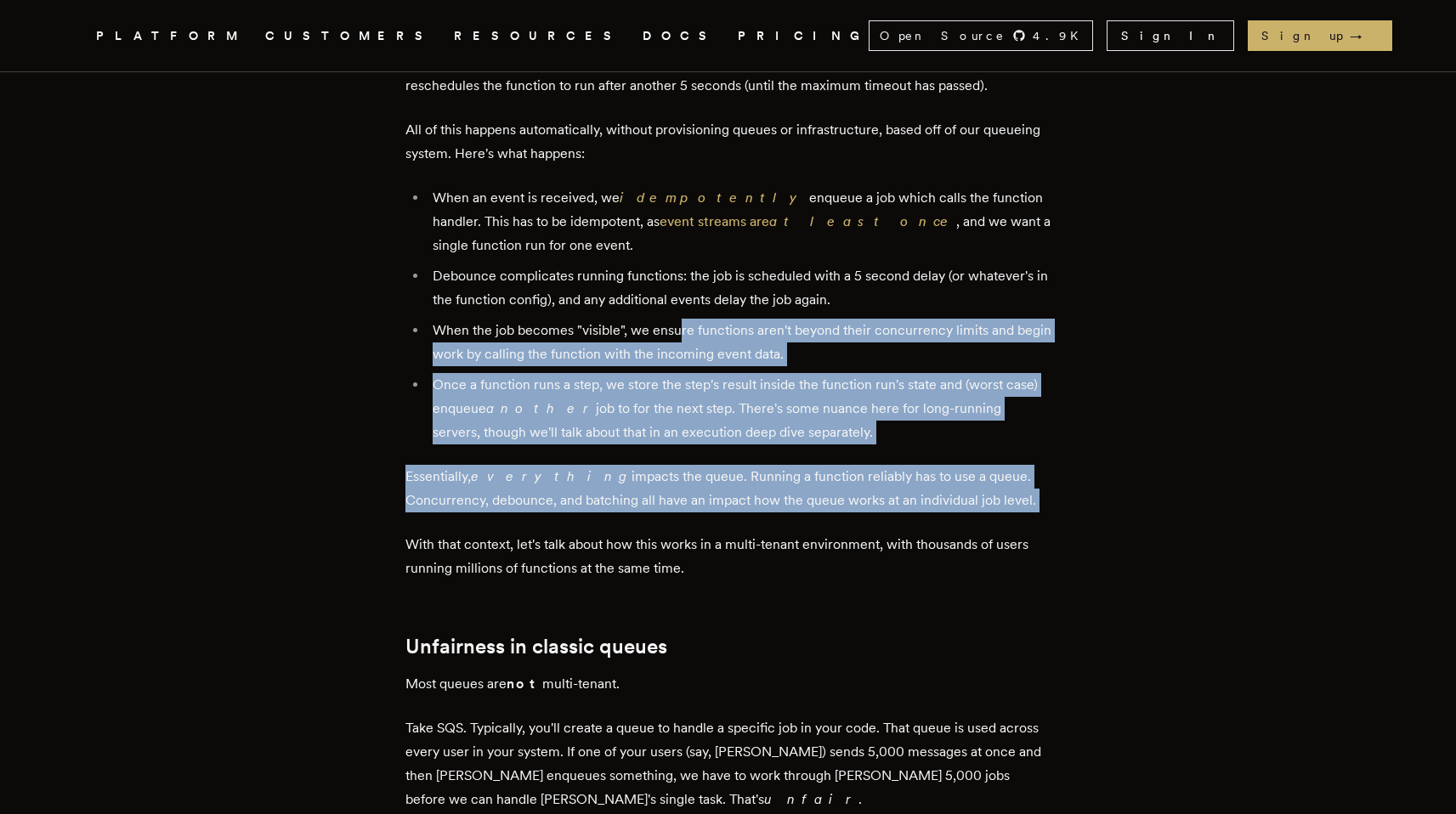
drag, startPoint x: 685, startPoint y: 292, endPoint x: 741, endPoint y: 489, distance: 204.8
click at [742, 490] on div "In software development, queueing systems are important for reliability, and th…" at bounding box center [728, 380] width 646 height 5182
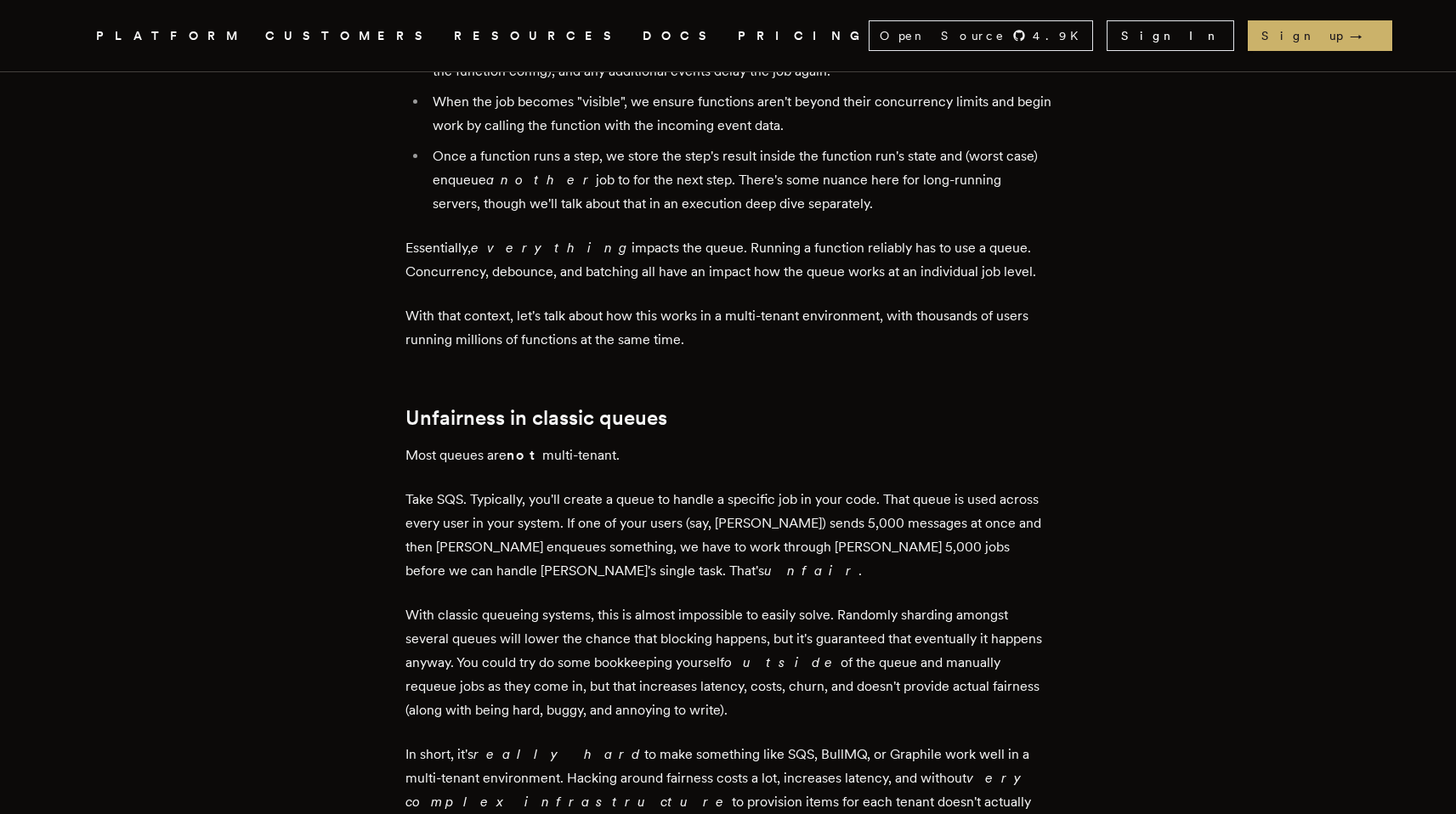
click at [588, 527] on p "Take SQS. Typically, you'll create a queue to handle a specific job in your cod…" at bounding box center [728, 535] width 646 height 95
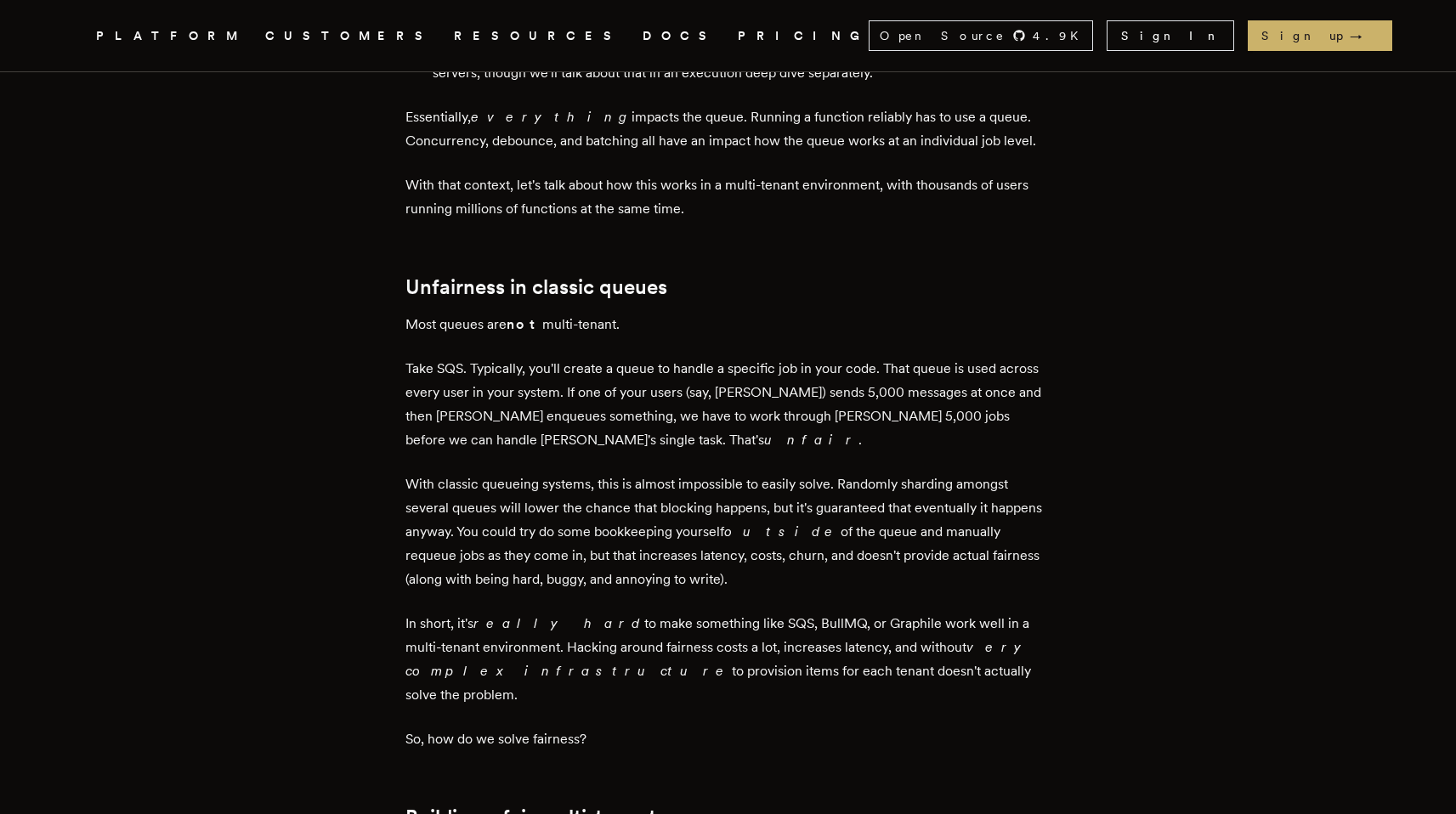
scroll to position [3325, 0]
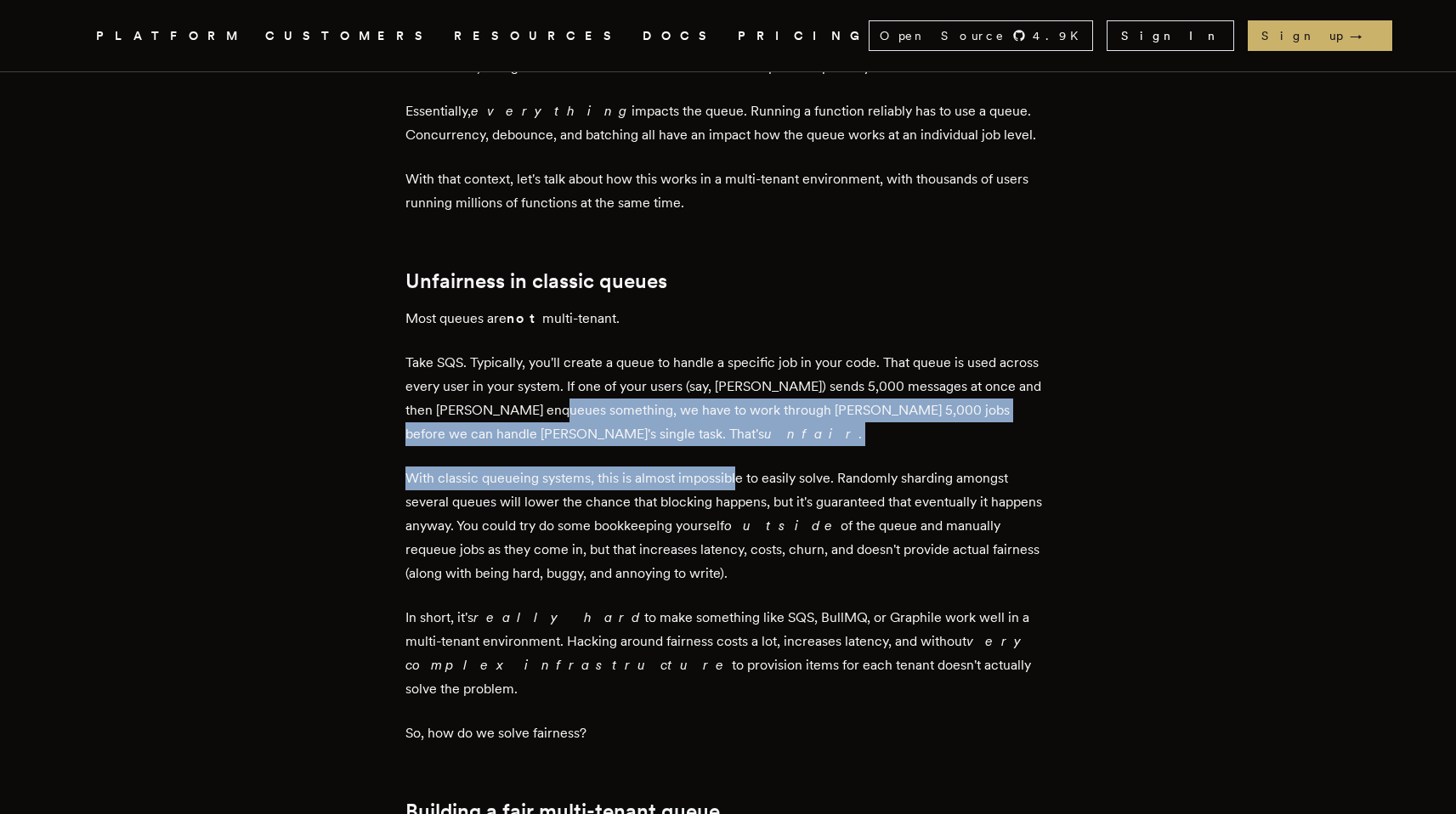
drag, startPoint x: 563, startPoint y: 373, endPoint x: 741, endPoint y: 442, distance: 190.9
click at [741, 442] on div "In software development, queueing systems are important for reliability, and th…" at bounding box center [728, 15] width 646 height 5182
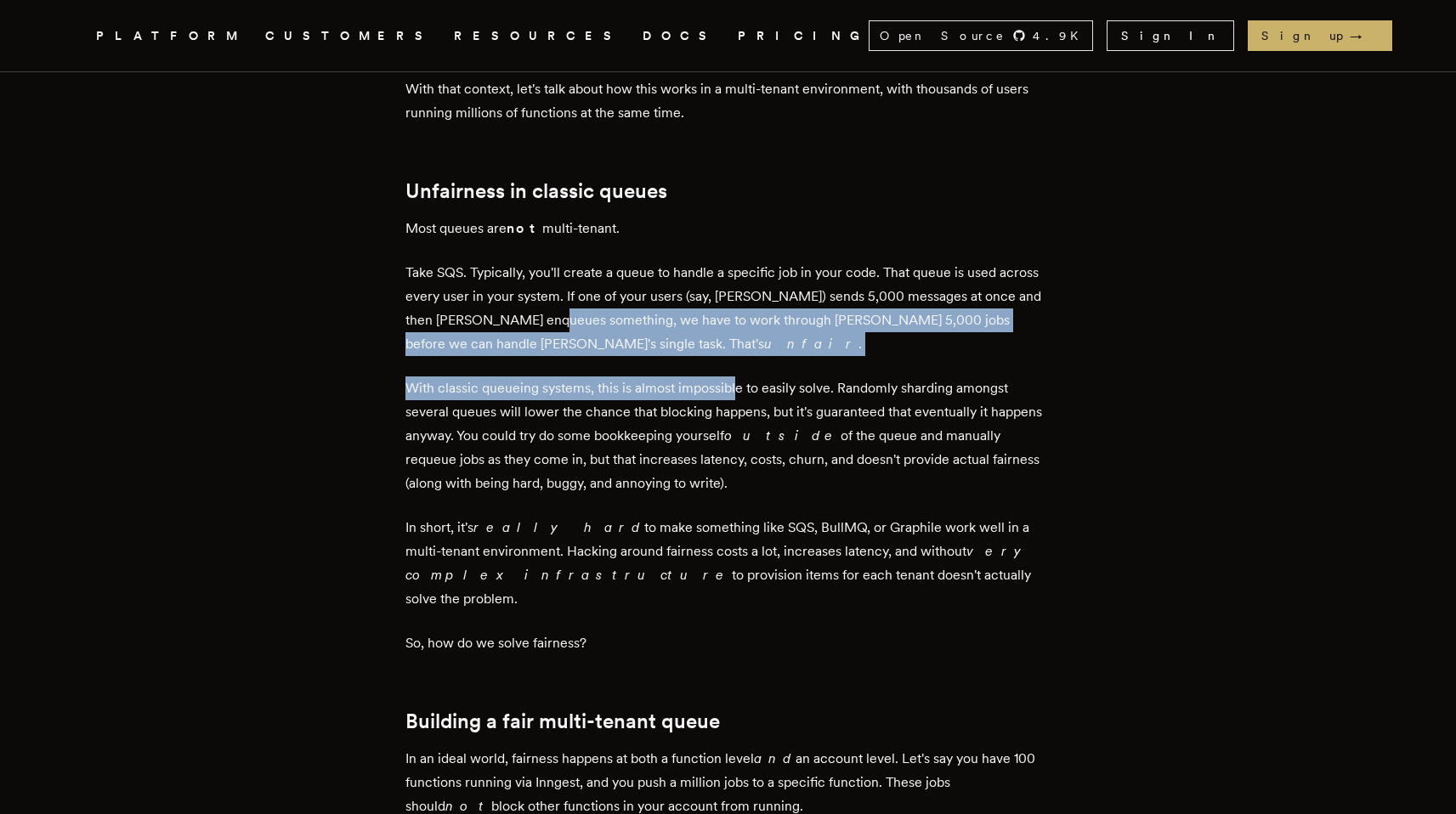
scroll to position [3435, 0]
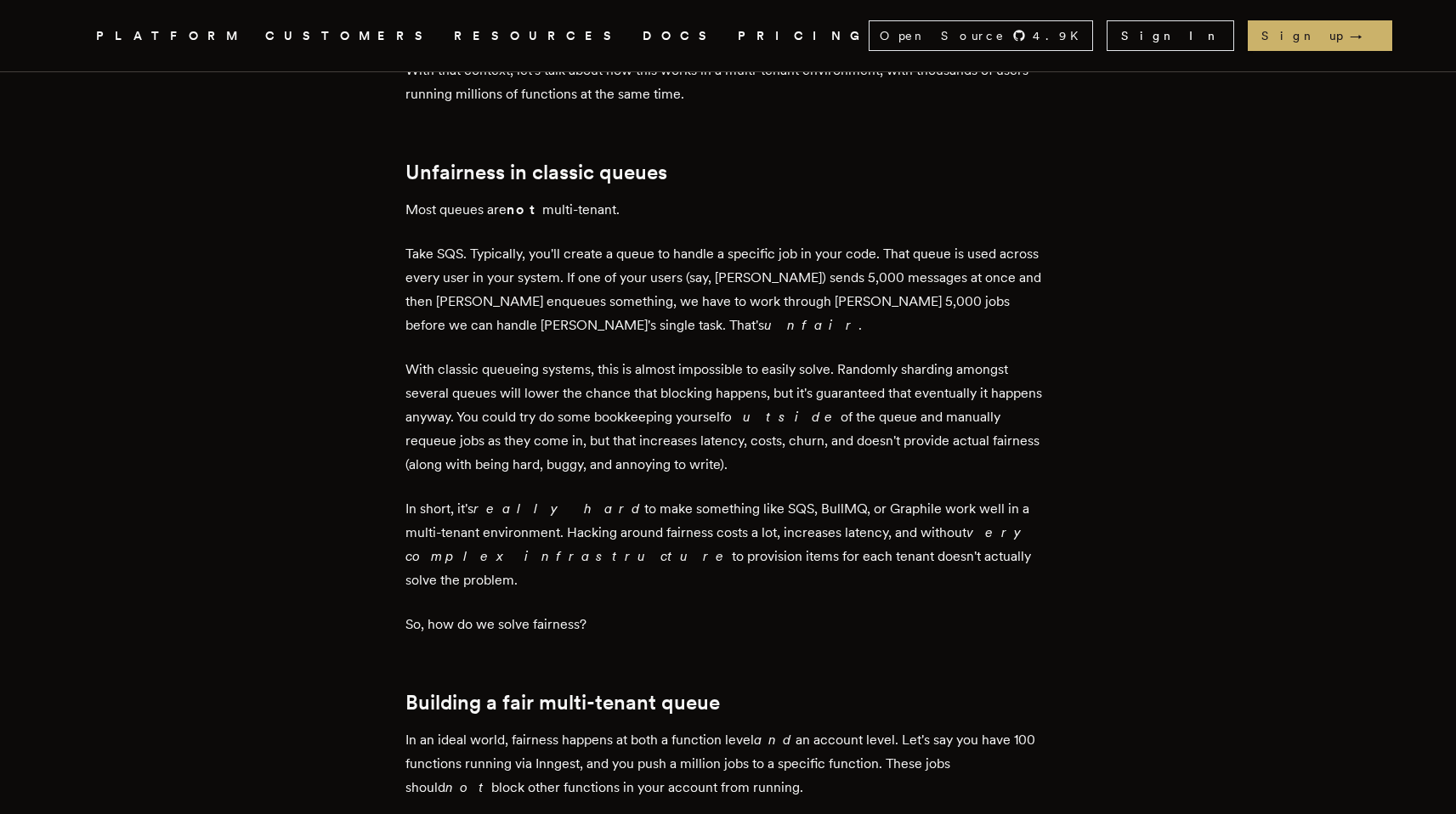
click at [733, 522] on p "In short, it's really hard to make something like SQS, BullMQ, or Graphile work…" at bounding box center [728, 545] width 646 height 95
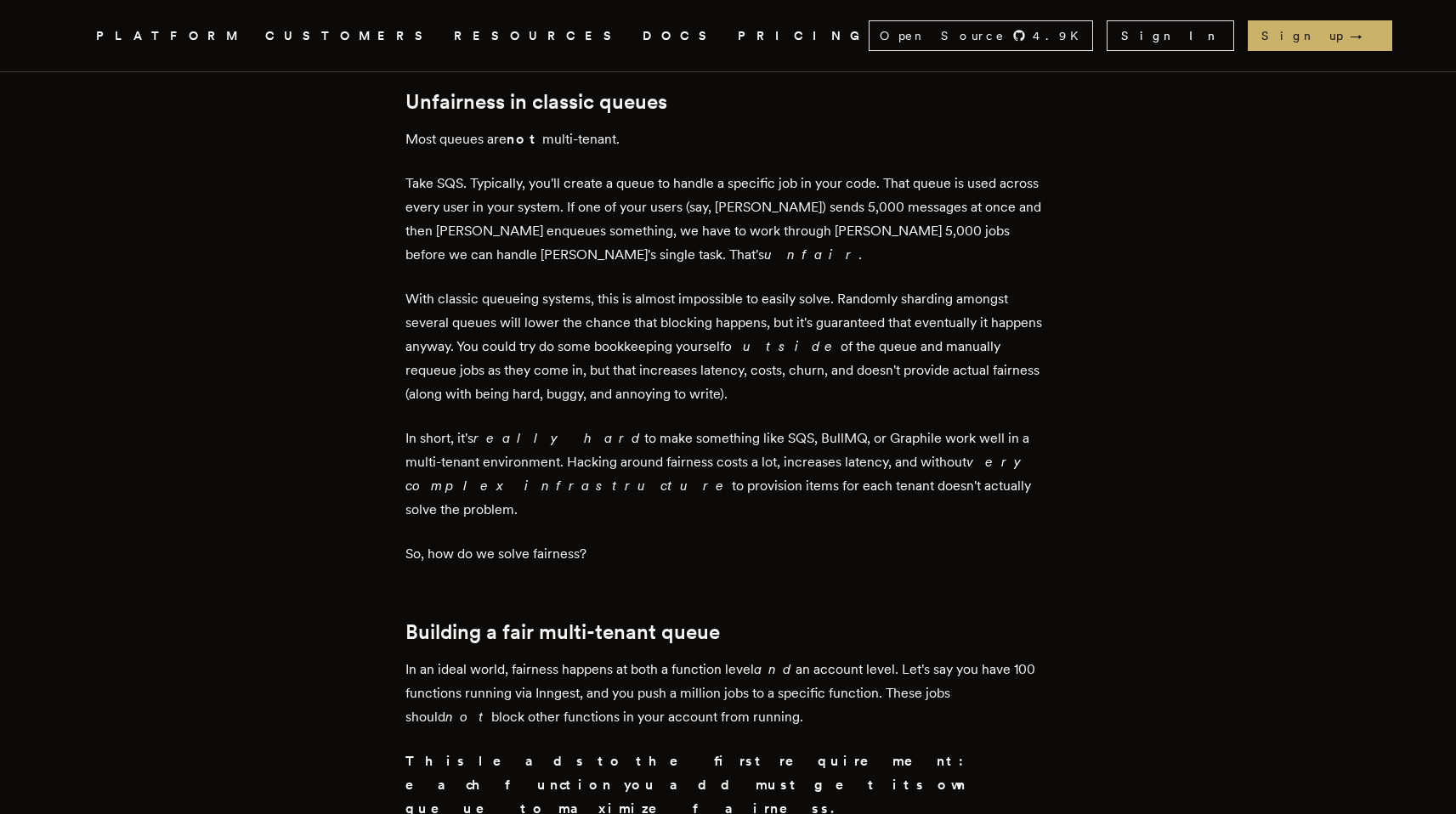
scroll to position [3507, 0]
drag, startPoint x: 722, startPoint y: 333, endPoint x: 775, endPoint y: 376, distance: 68.2
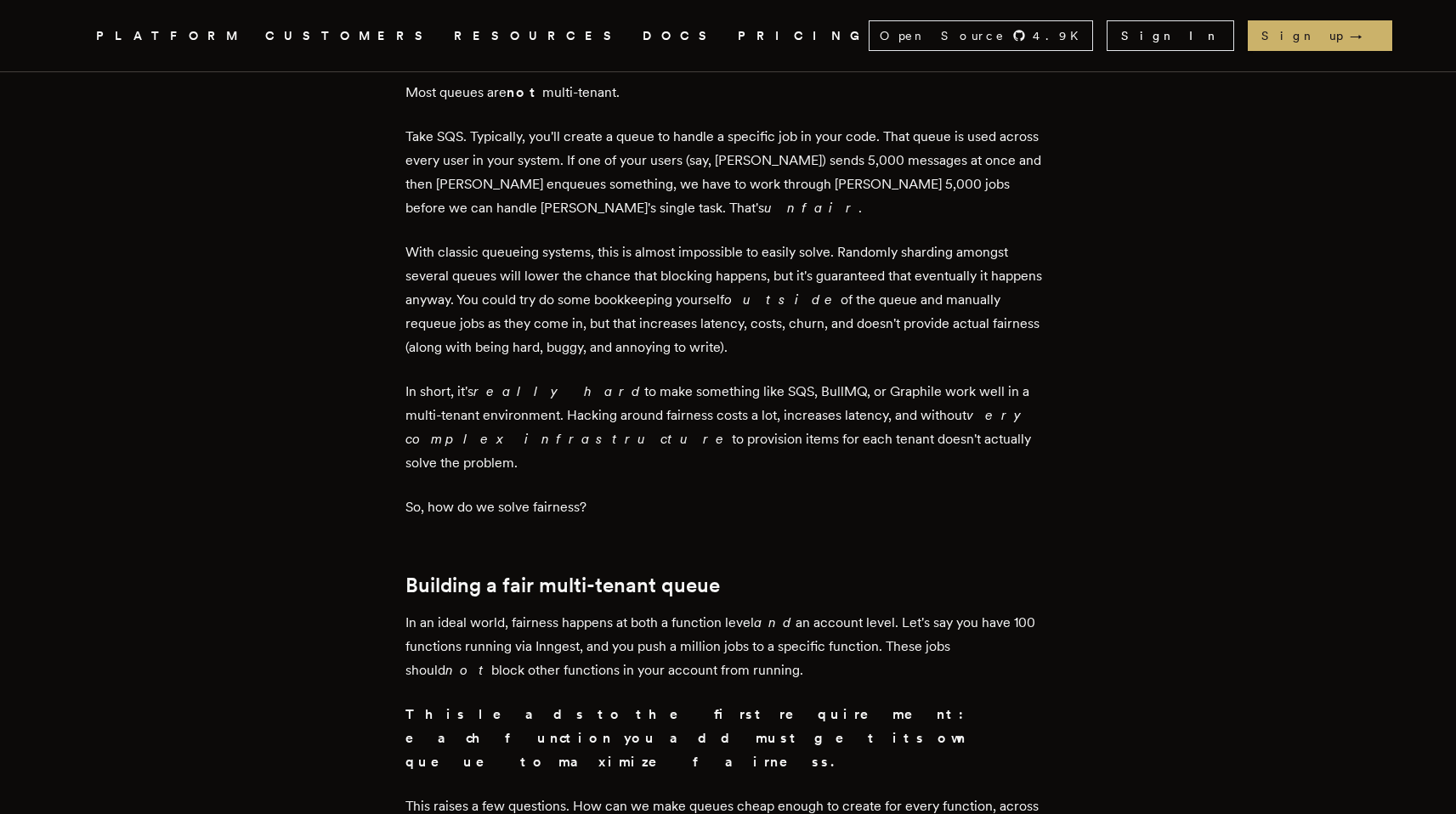
scroll to position [3578, 0]
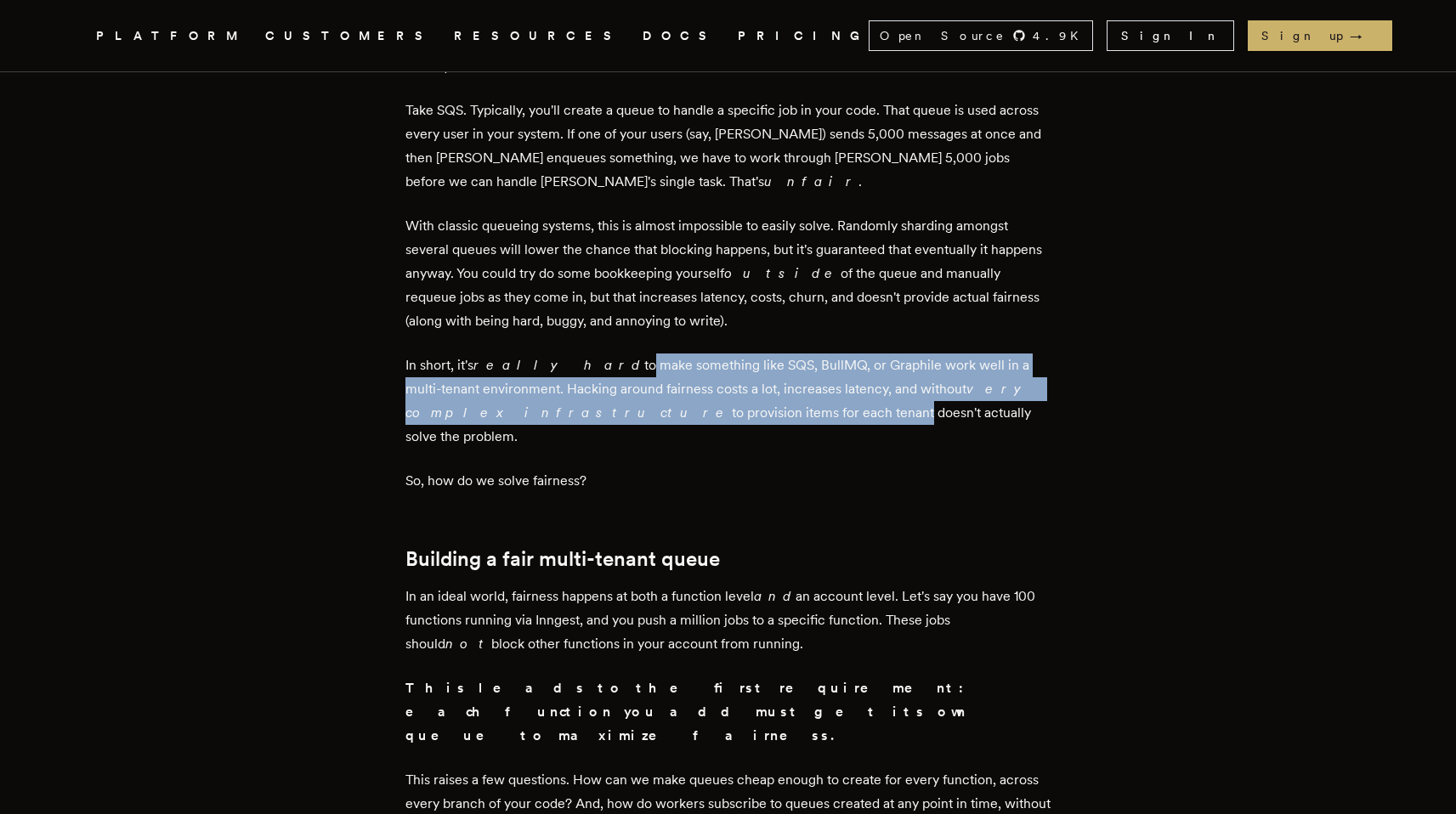
drag, startPoint x: 553, startPoint y: 334, endPoint x: 688, endPoint y: 371, distance: 140.0
click at [688, 371] on p "In short, it's really hard to make something like SQS, BullMQ, or Graphile work…" at bounding box center [728, 401] width 646 height 95
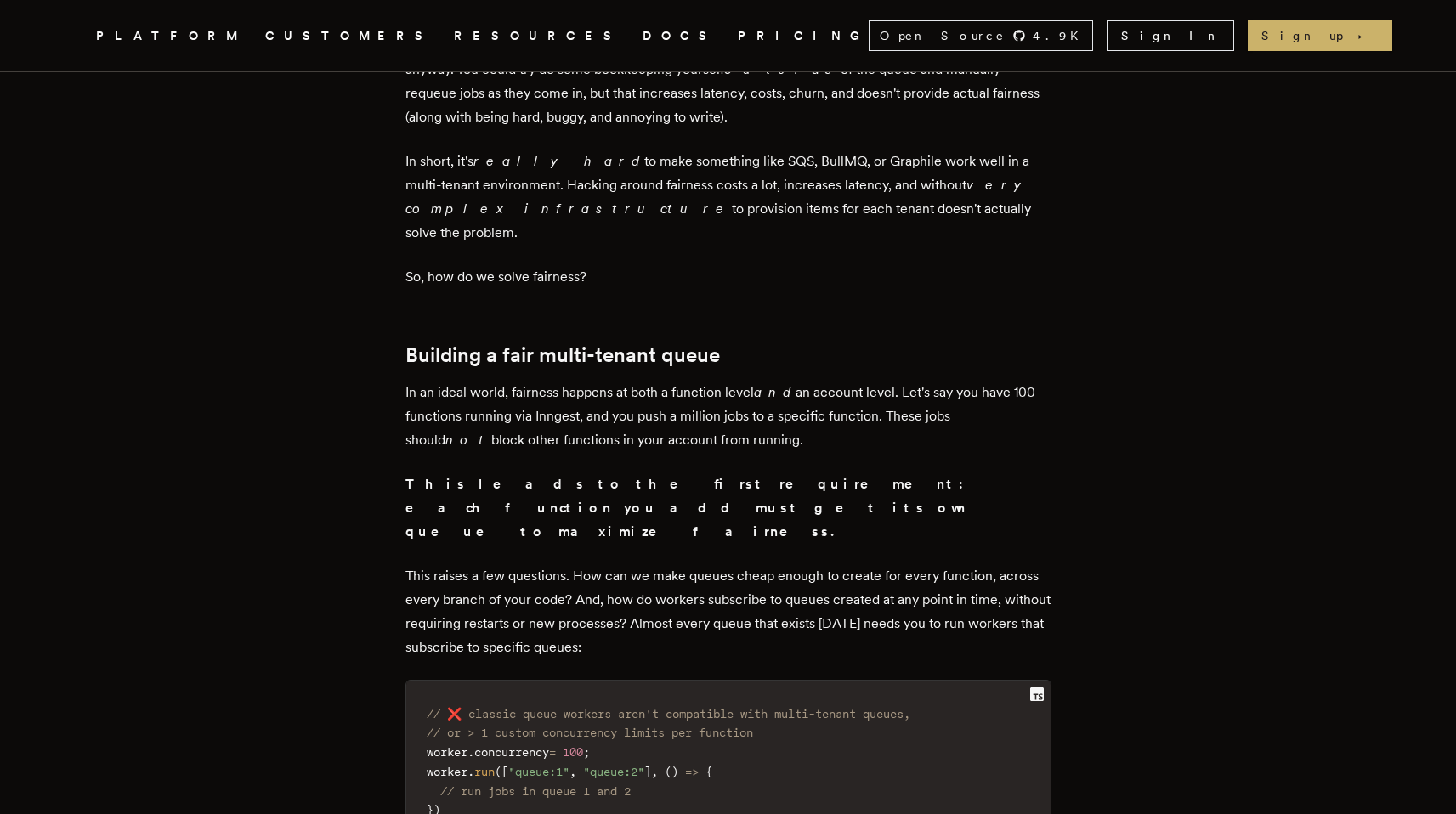
scroll to position [3783, 0]
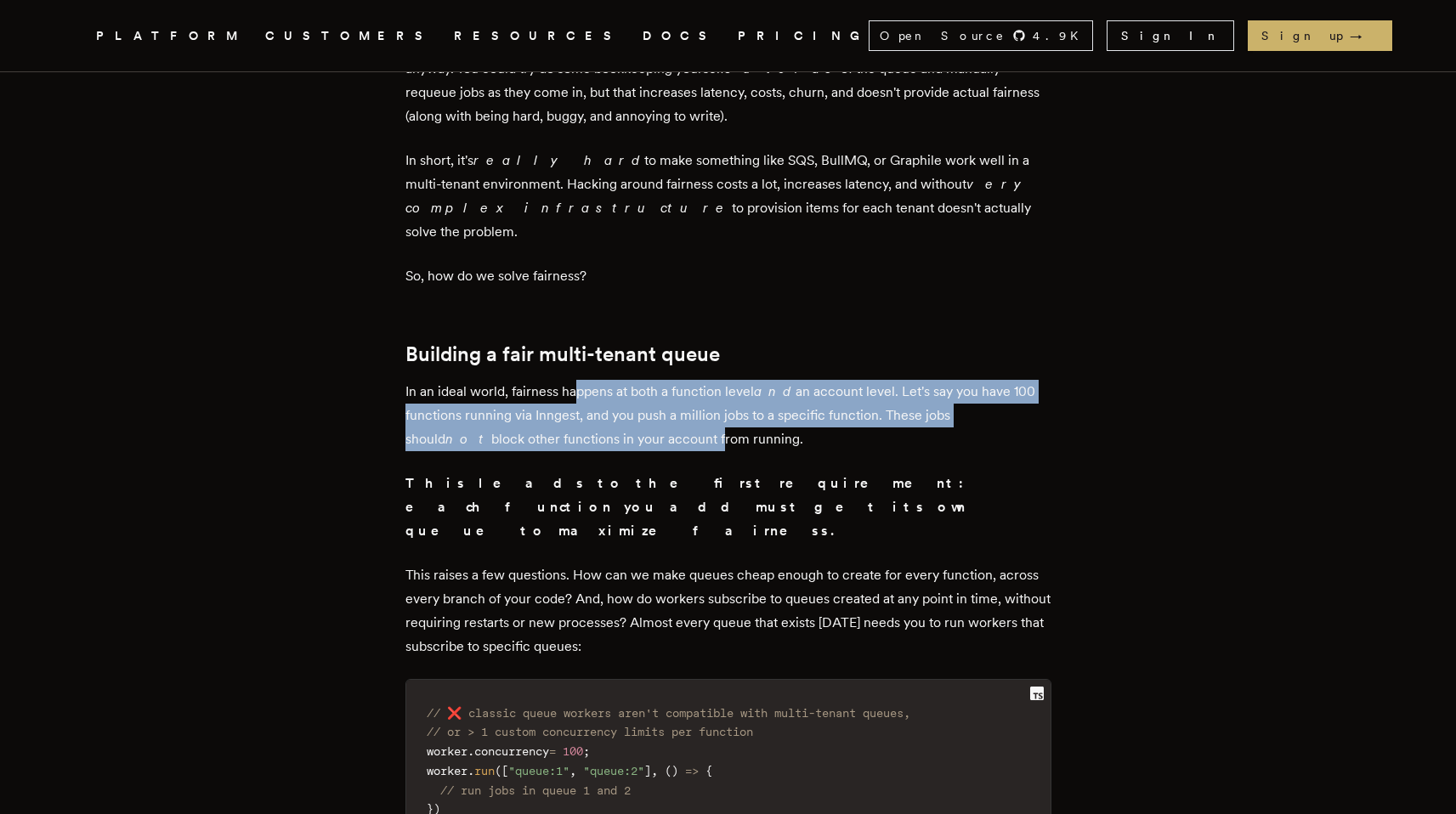
drag, startPoint x: 580, startPoint y: 327, endPoint x: 637, endPoint y: 375, distance: 74.5
click at [637, 380] on p "In an ideal world, fairness happens at both a function level and an account lev…" at bounding box center [728, 416] width 646 height 71
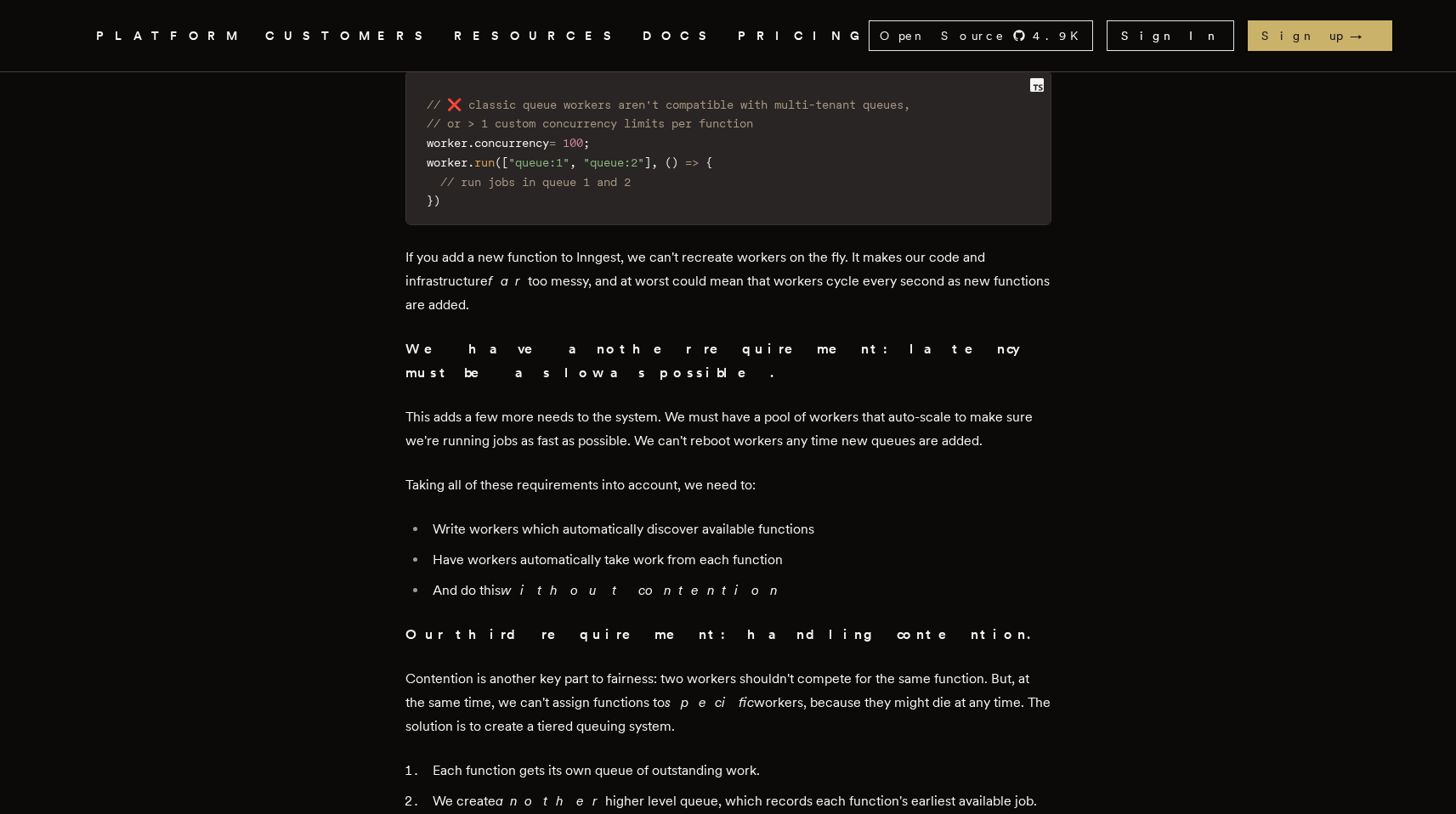
scroll to position [4392, 0]
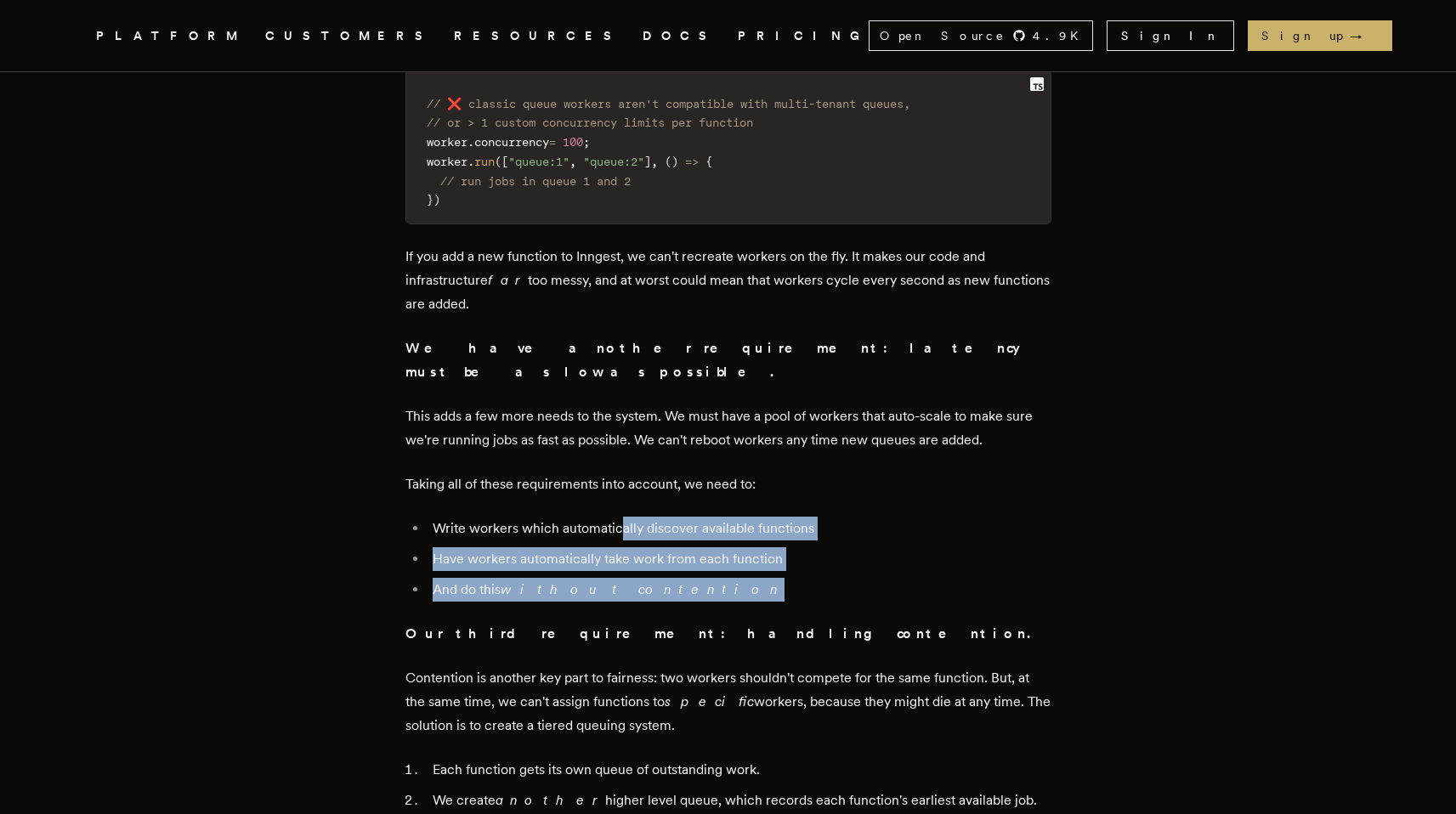
drag, startPoint x: 625, startPoint y: 420, endPoint x: 655, endPoint y: 487, distance: 73.4
click at [655, 516] on ul "Write workers which automatically discover available functions Have workers aut…" at bounding box center [728, 559] width 646 height 85
click at [655, 578] on li "And do this without contention" at bounding box center [739, 590] width 624 height 24
drag, startPoint x: 598, startPoint y: 429, endPoint x: 616, endPoint y: 479, distance: 53.1
click at [616, 516] on ul "Write workers which automatically discover available functions Have workers aut…" at bounding box center [728, 559] width 646 height 85
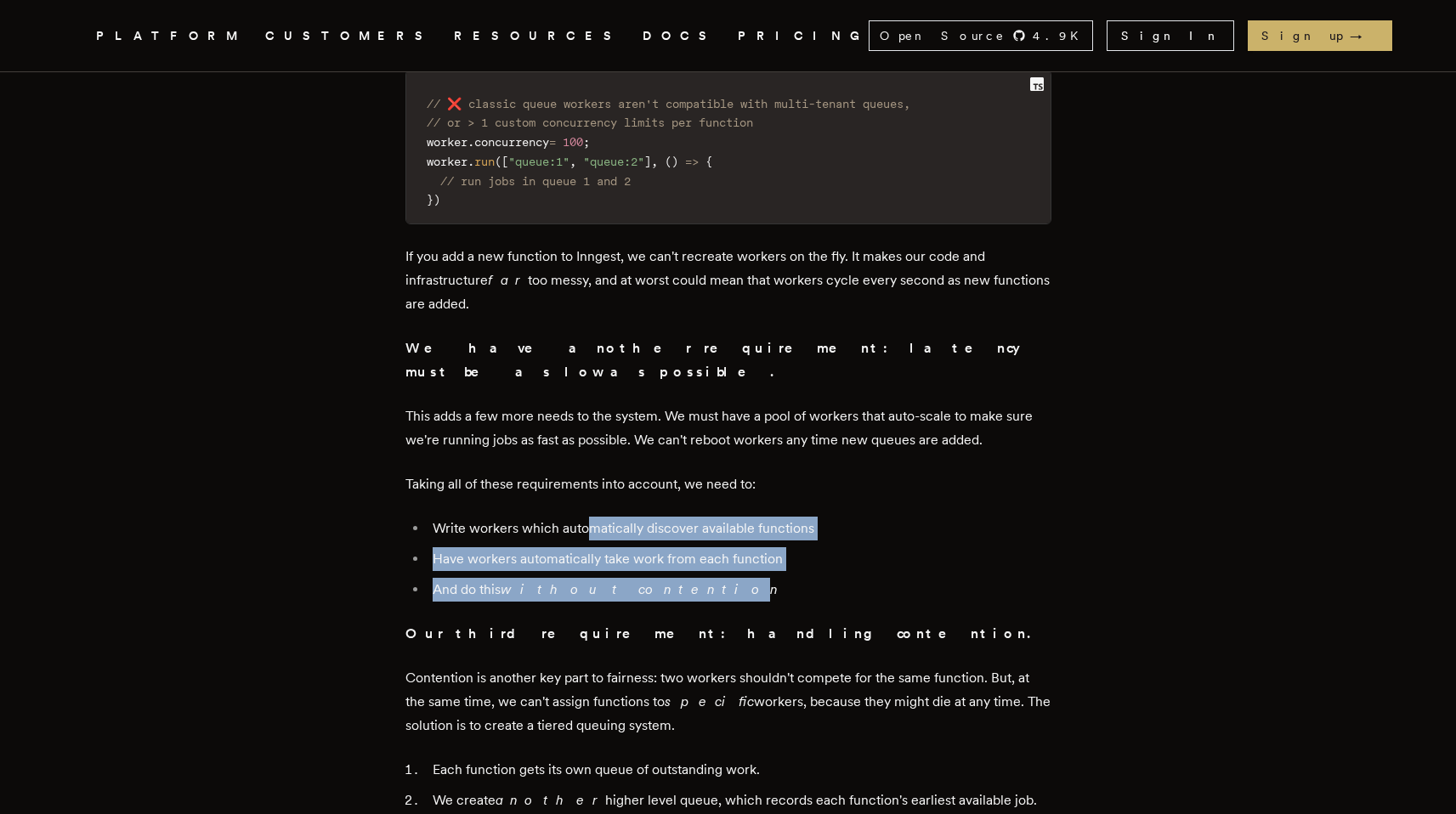
click at [616, 581] on em "without contention" at bounding box center [643, 589] width 284 height 16
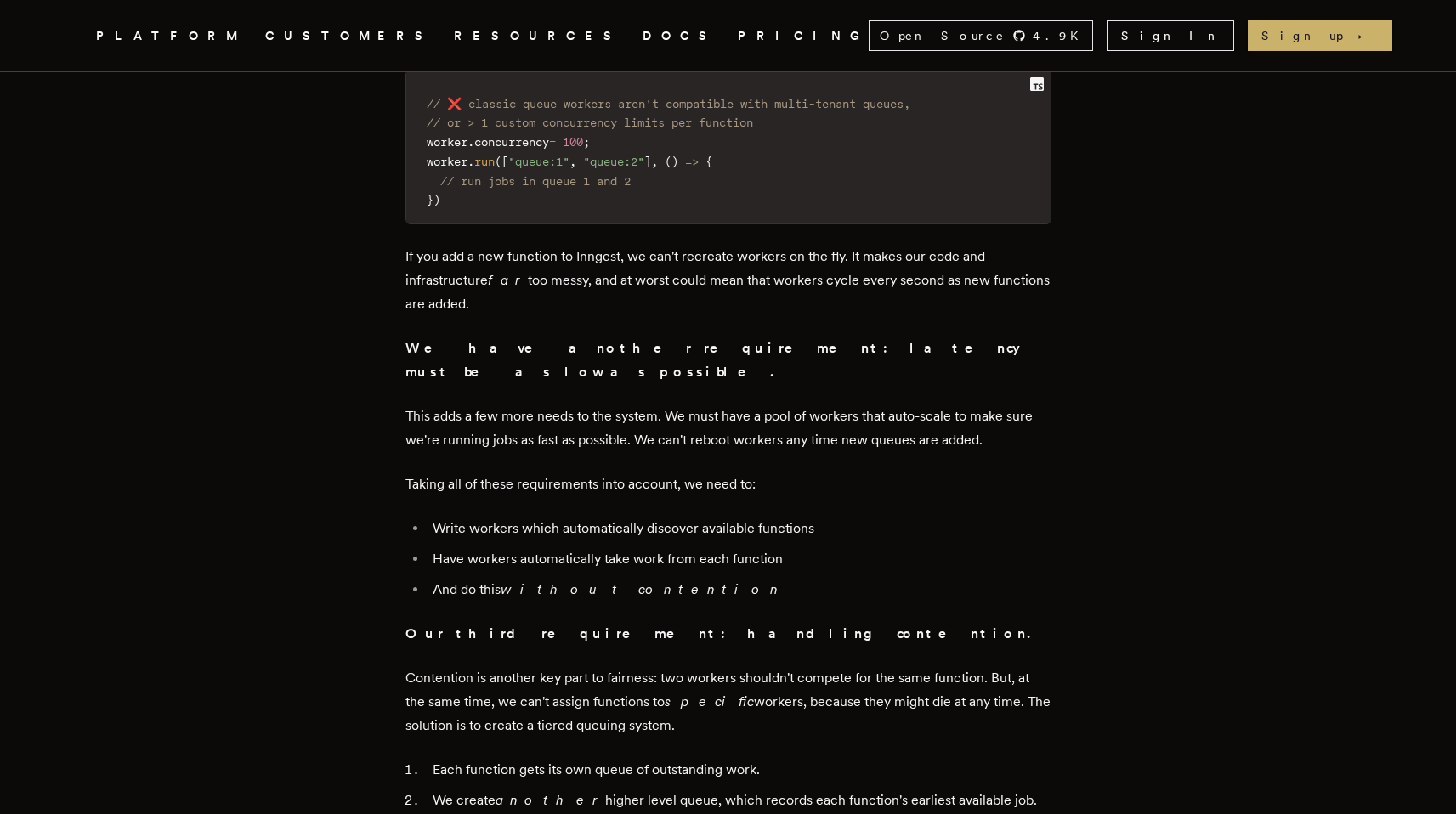
click at [616, 578] on li "And do this without contention" at bounding box center [739, 590] width 624 height 24
click at [699, 516] on ul "Write workers which automatically discover available functions Have workers aut…" at bounding box center [728, 559] width 646 height 85
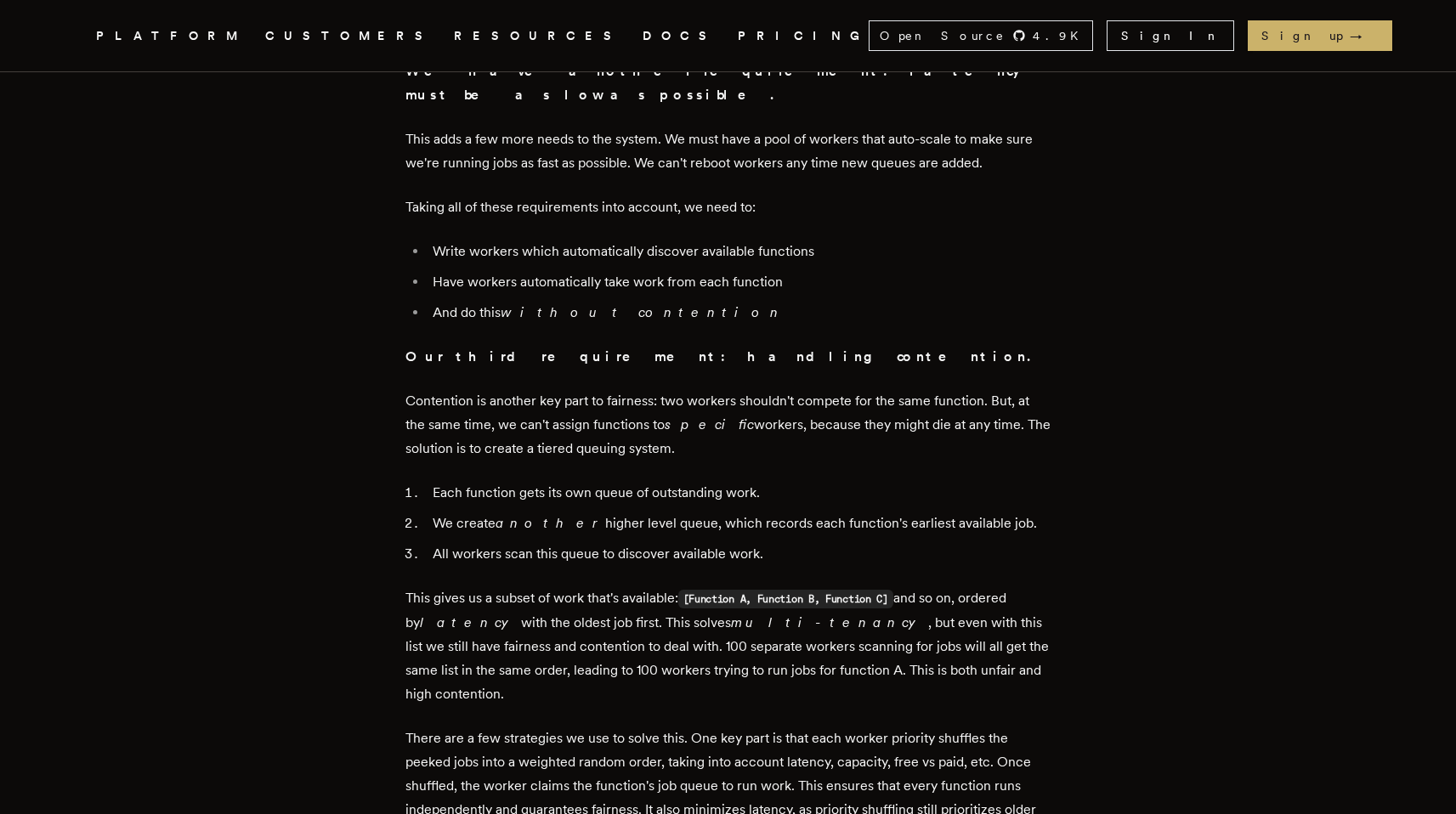
scroll to position [4671, 0]
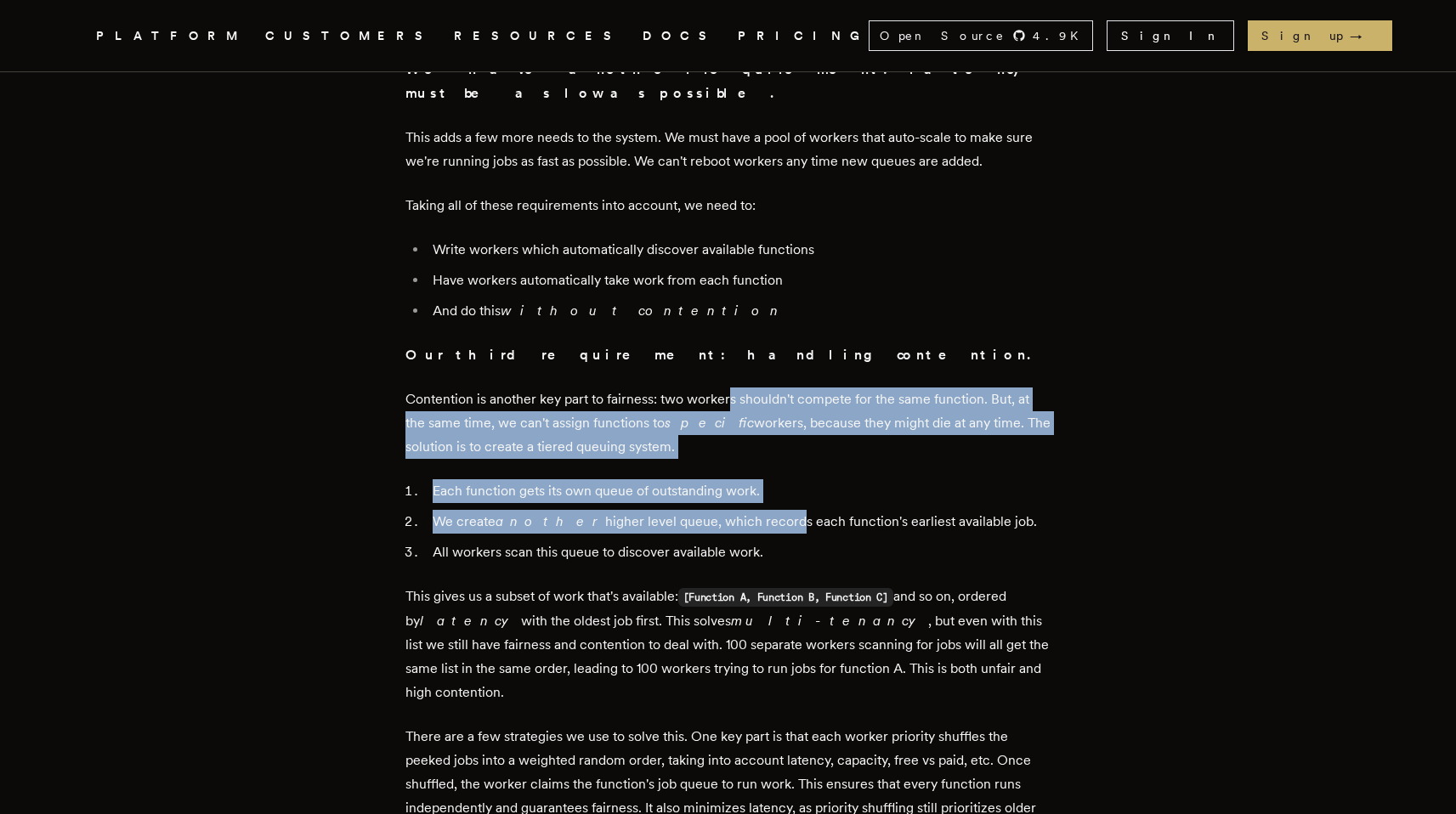
drag, startPoint x: 734, startPoint y: 299, endPoint x: 745, endPoint y: 421, distance: 122.5
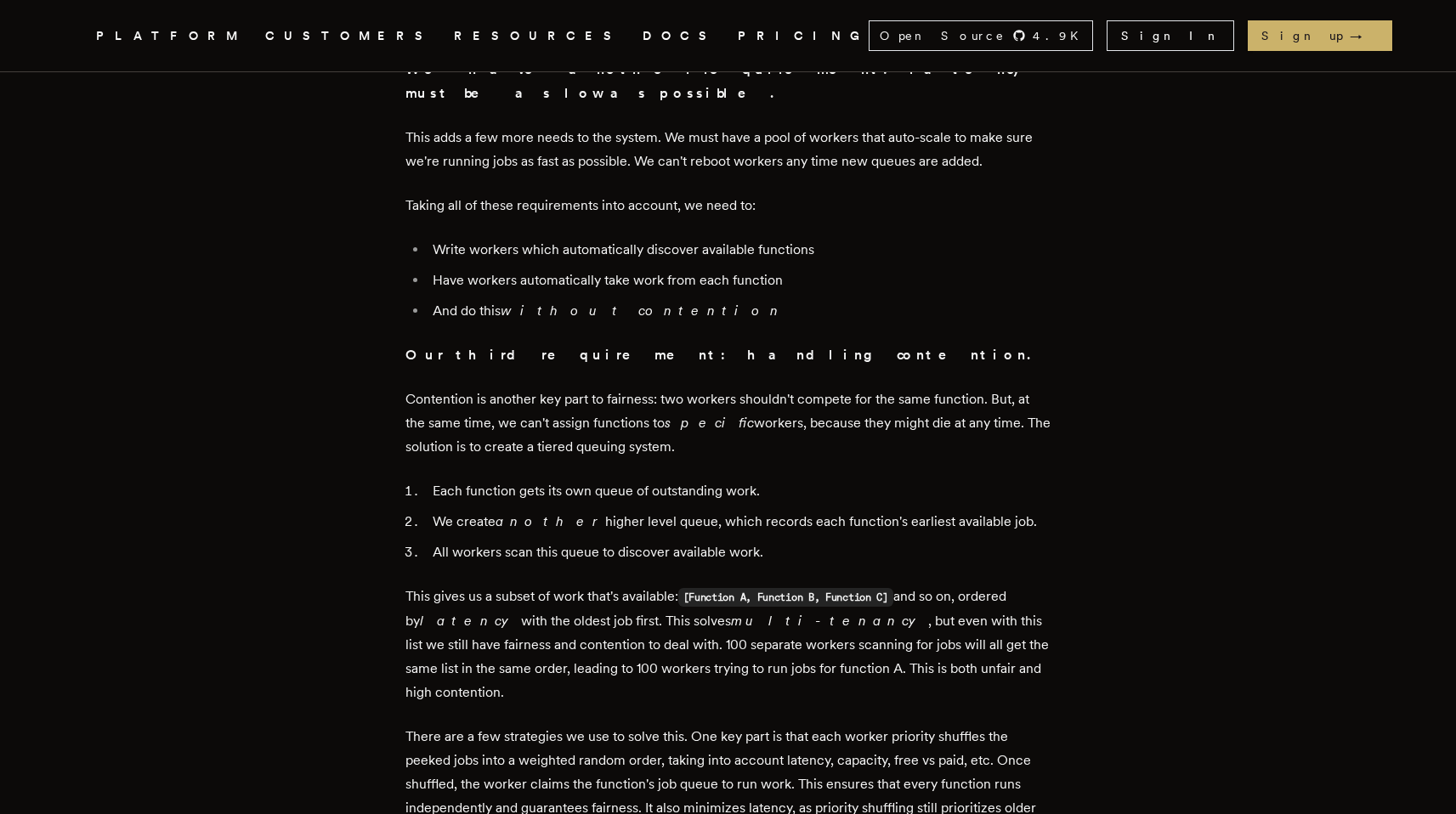
click at [745, 540] on li "All workers scan this queue to discover available work." at bounding box center [739, 552] width 624 height 24
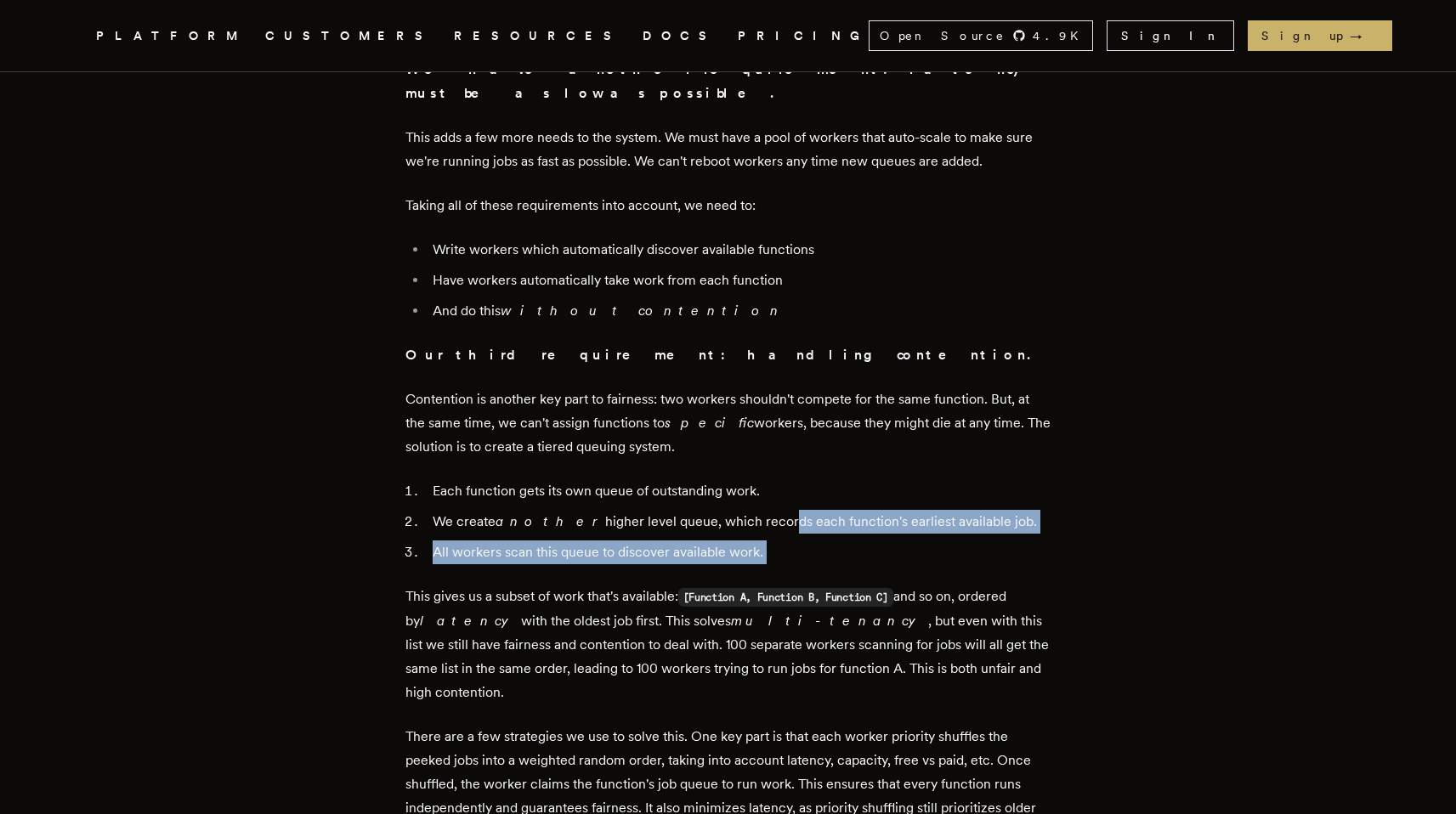
drag, startPoint x: 738, startPoint y: 418, endPoint x: 757, endPoint y: 464, distance: 49.8
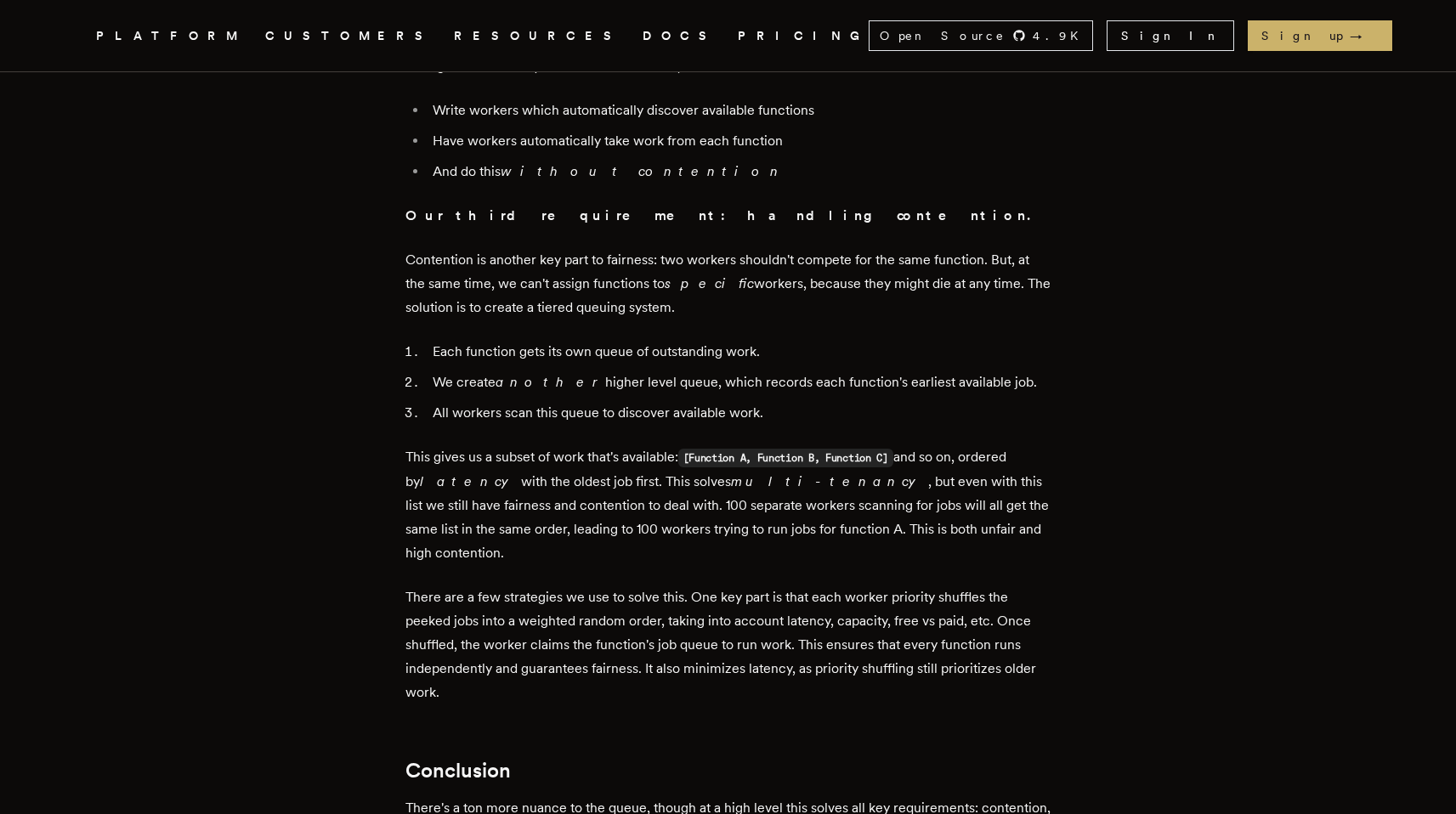
scroll to position [4819, 0]
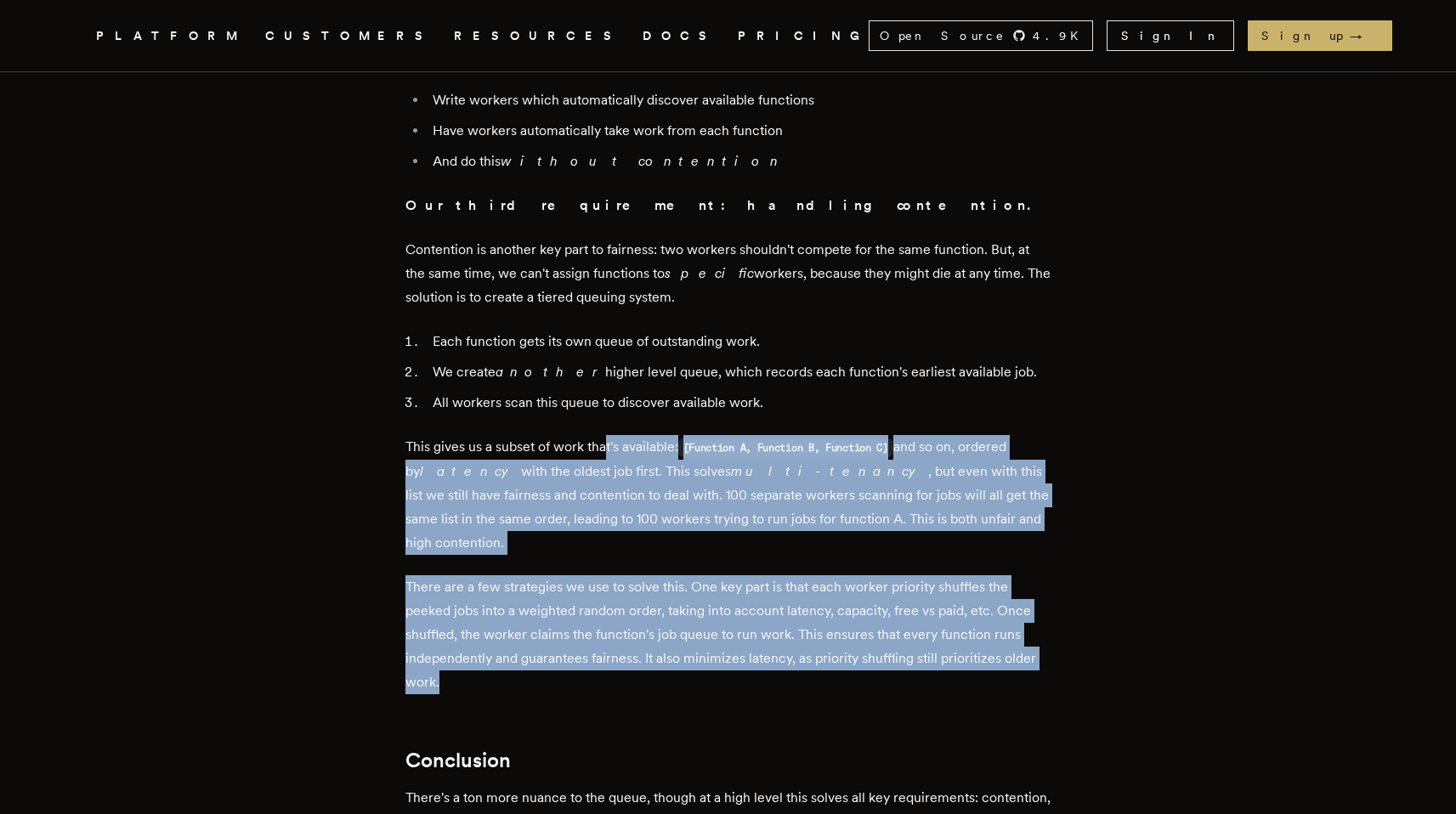
drag, startPoint x: 611, startPoint y: 337, endPoint x: 659, endPoint y: 556, distance: 224.2
click at [659, 575] on p "There are a few strategies we use to solve this. One key part is that each work…" at bounding box center [728, 634] width 646 height 119
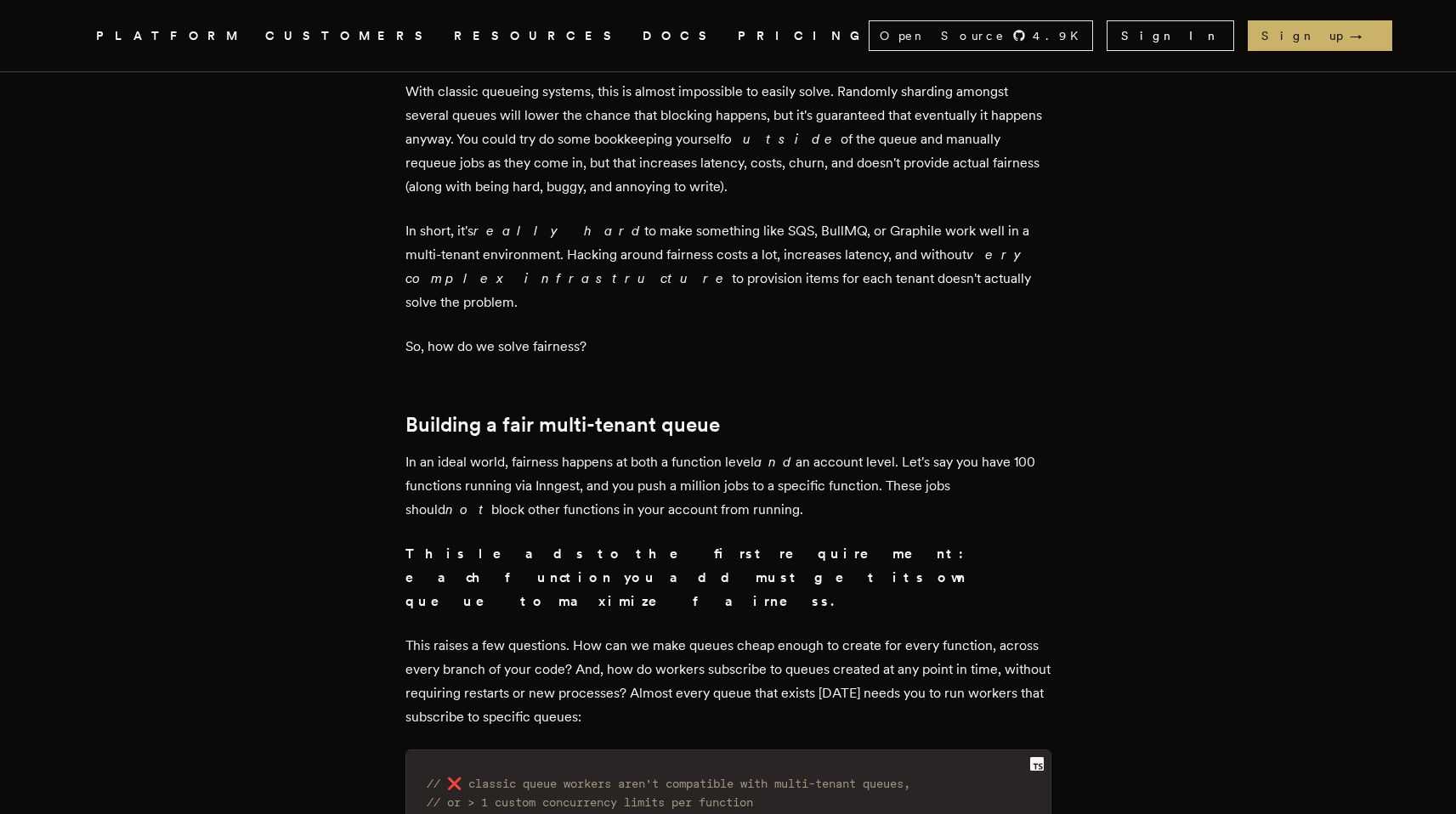
scroll to position [3680, 0]
